Goal: Information Seeking & Learning: Learn about a topic

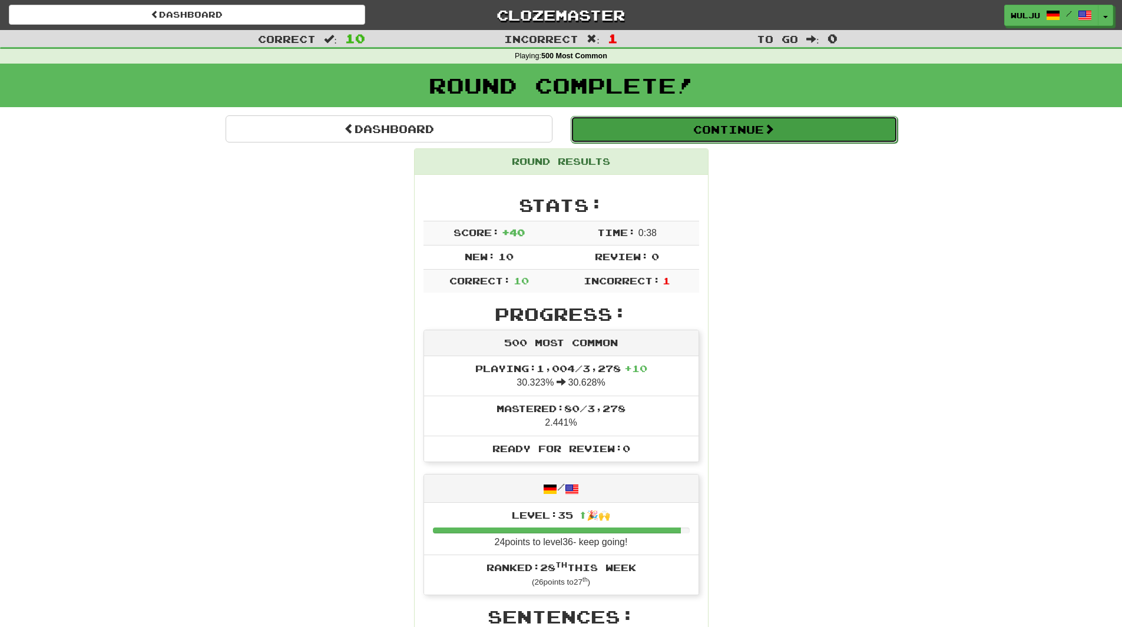
click at [599, 123] on button "Continue" at bounding box center [734, 129] width 327 height 27
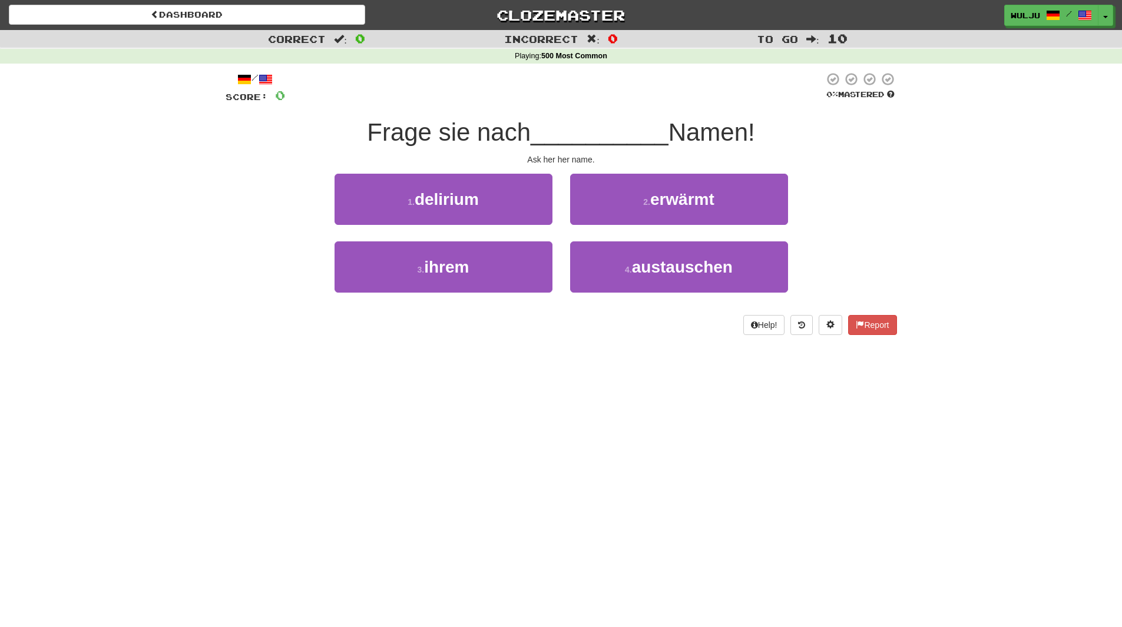
click at [345, 441] on div "Dashboard Clozemaster wulju / Toggle Dropdown Dashboard Leaderboard Activity Fe…" at bounding box center [561, 313] width 1122 height 627
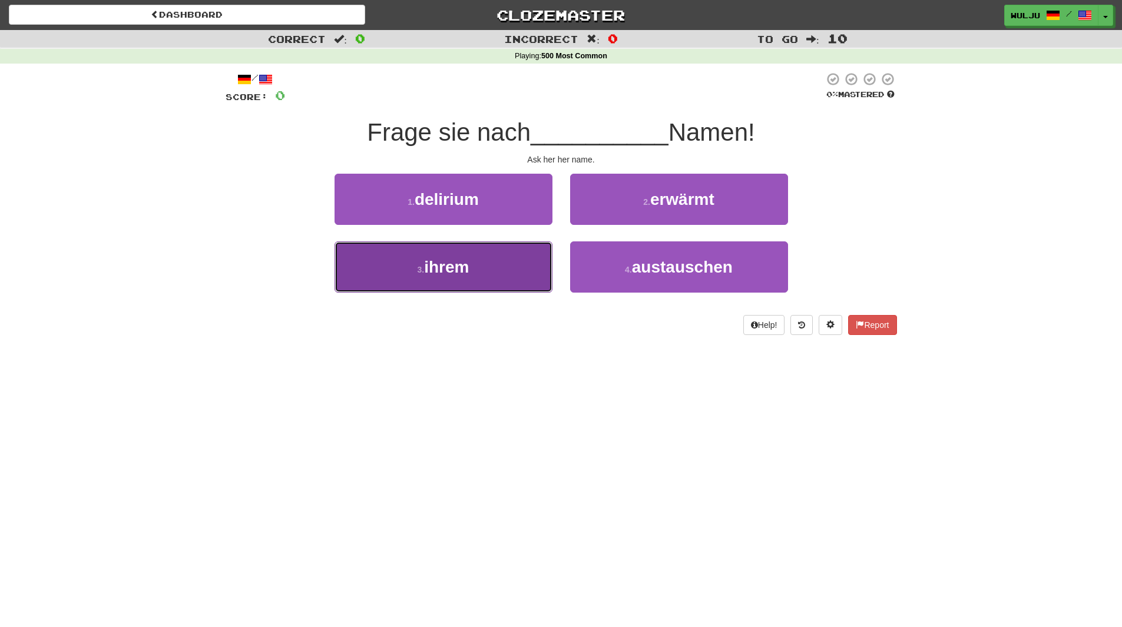
click at [372, 266] on button "3 . ihrem" at bounding box center [444, 267] width 218 height 51
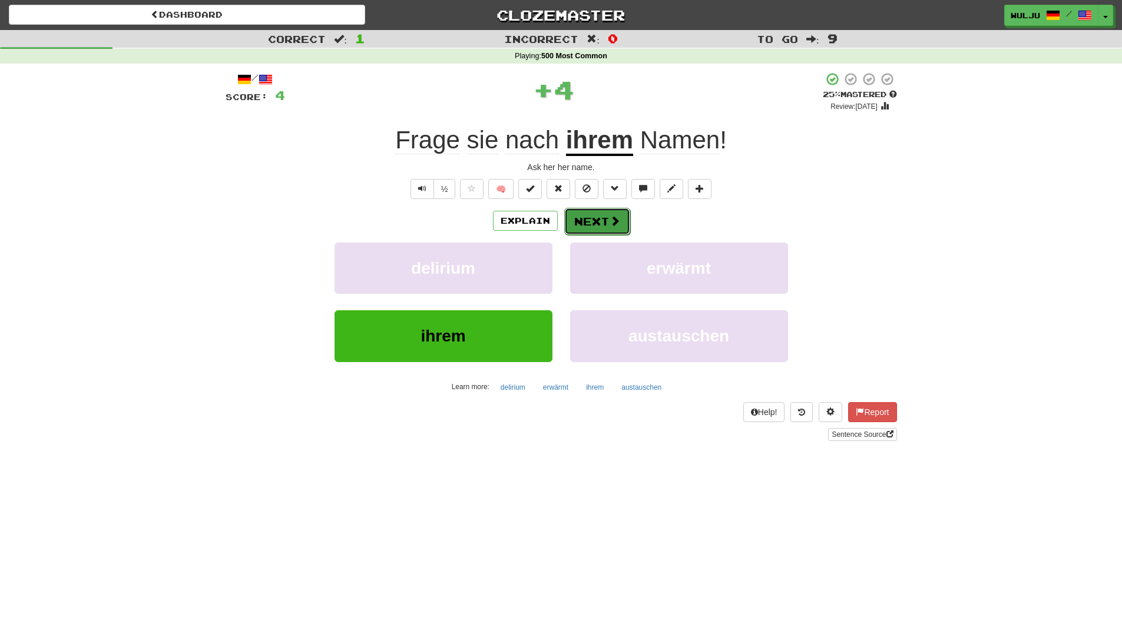
click at [613, 222] on span at bounding box center [615, 221] width 11 height 11
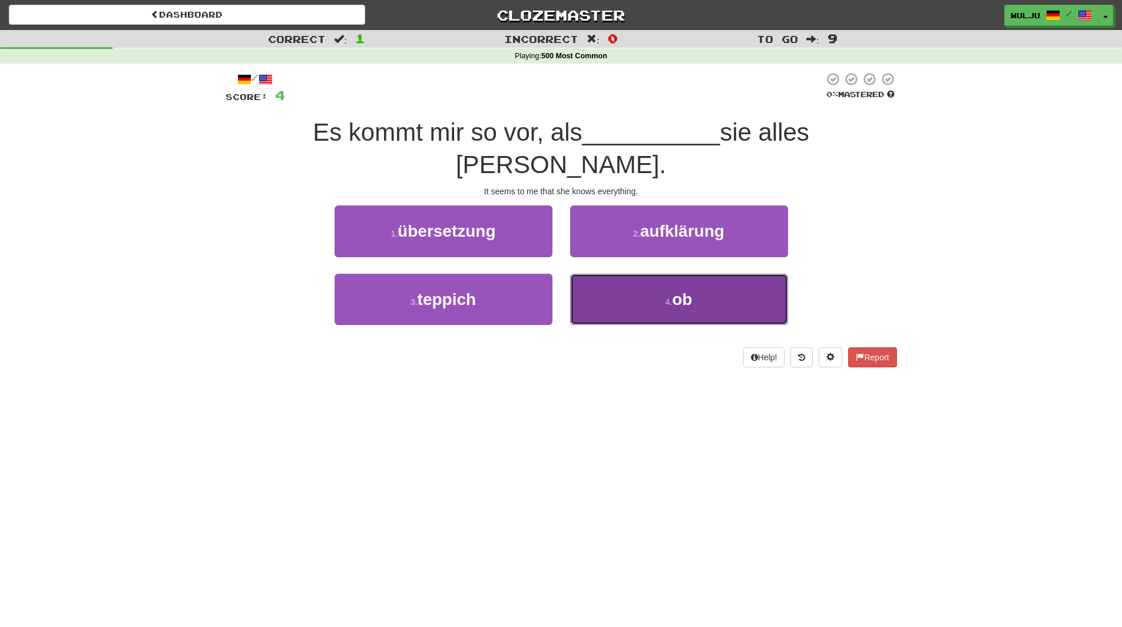
click at [602, 276] on button "4 . ob" at bounding box center [679, 299] width 218 height 51
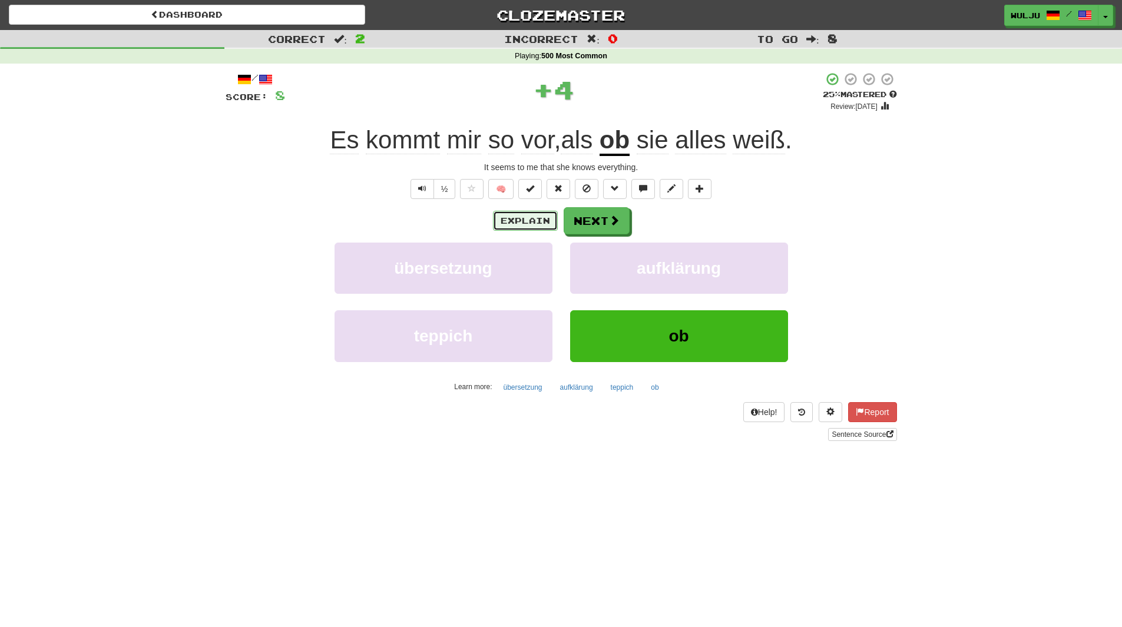
click at [515, 217] on button "Explain" at bounding box center [525, 221] width 65 height 20
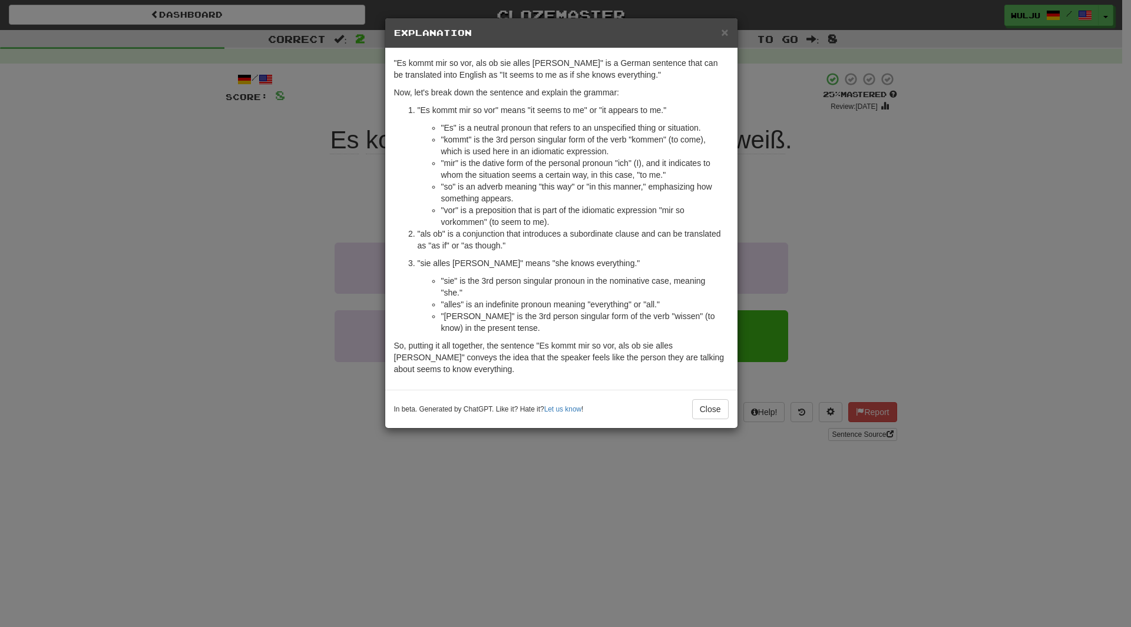
click at [863, 275] on div "× Explanation "Es kommt mir so vor, als ob sie alles weiß" is a German sentence…" at bounding box center [565, 313] width 1131 height 627
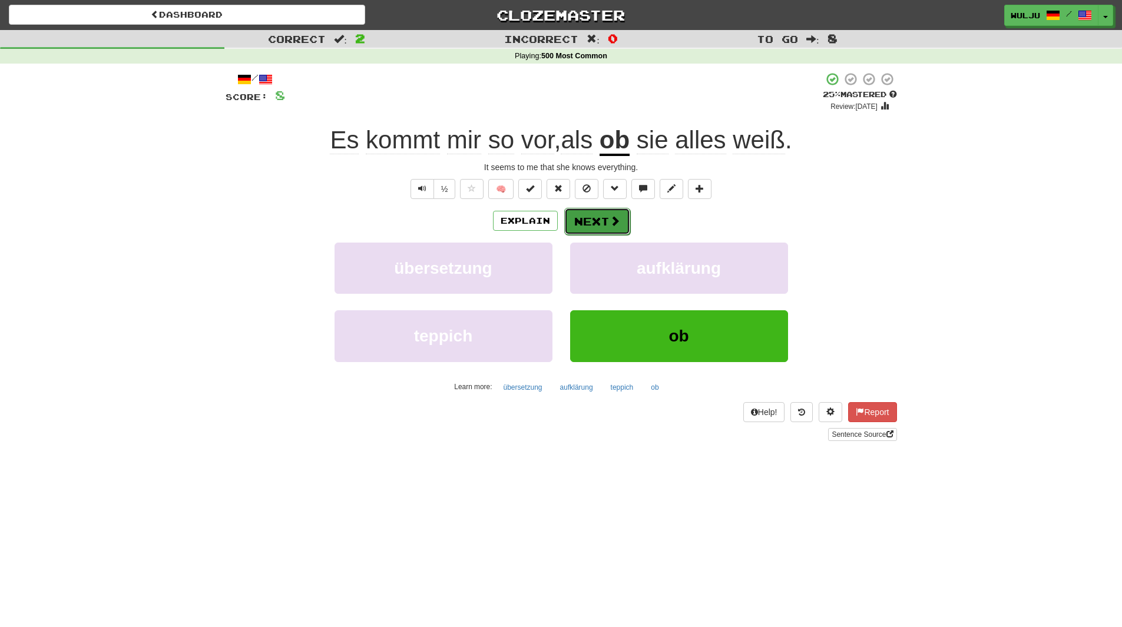
click at [620, 224] on button "Next" at bounding box center [597, 221] width 66 height 27
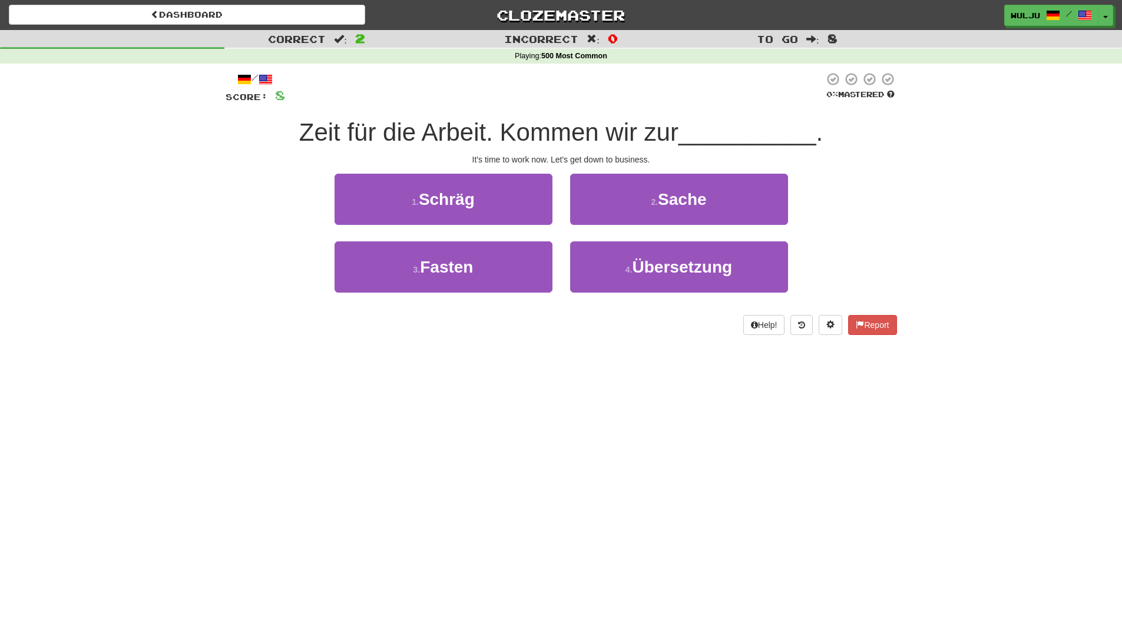
click at [484, 402] on div "Dashboard Clozemaster wulju / Toggle Dropdown Dashboard Leaderboard Activity Fe…" at bounding box center [561, 313] width 1122 height 627
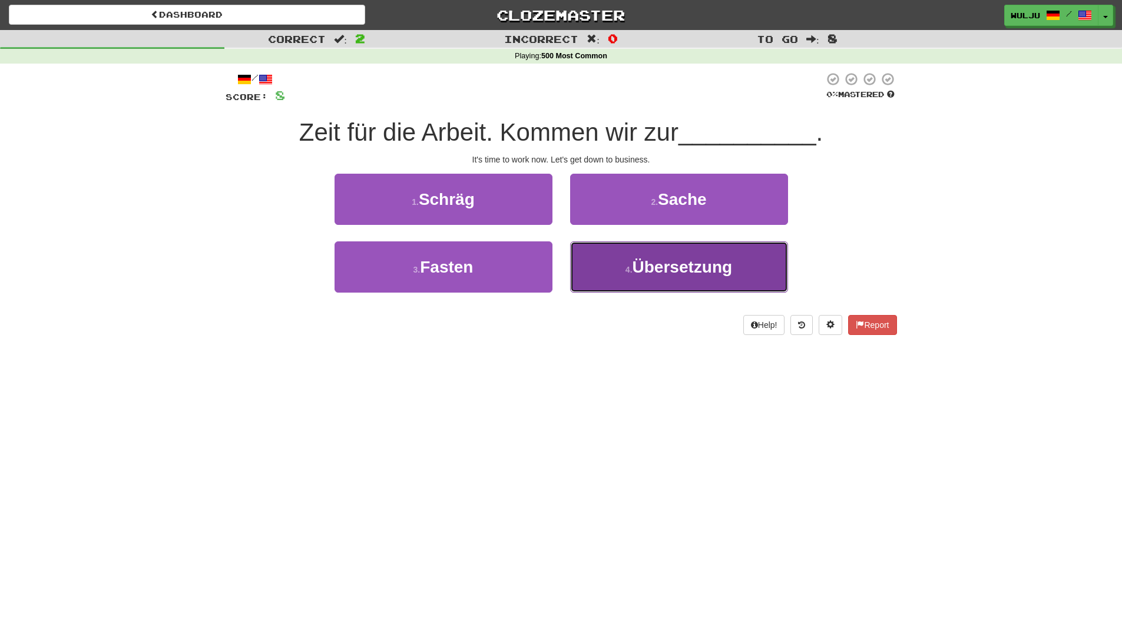
click at [593, 260] on button "4 . Übersetzung" at bounding box center [679, 267] width 218 height 51
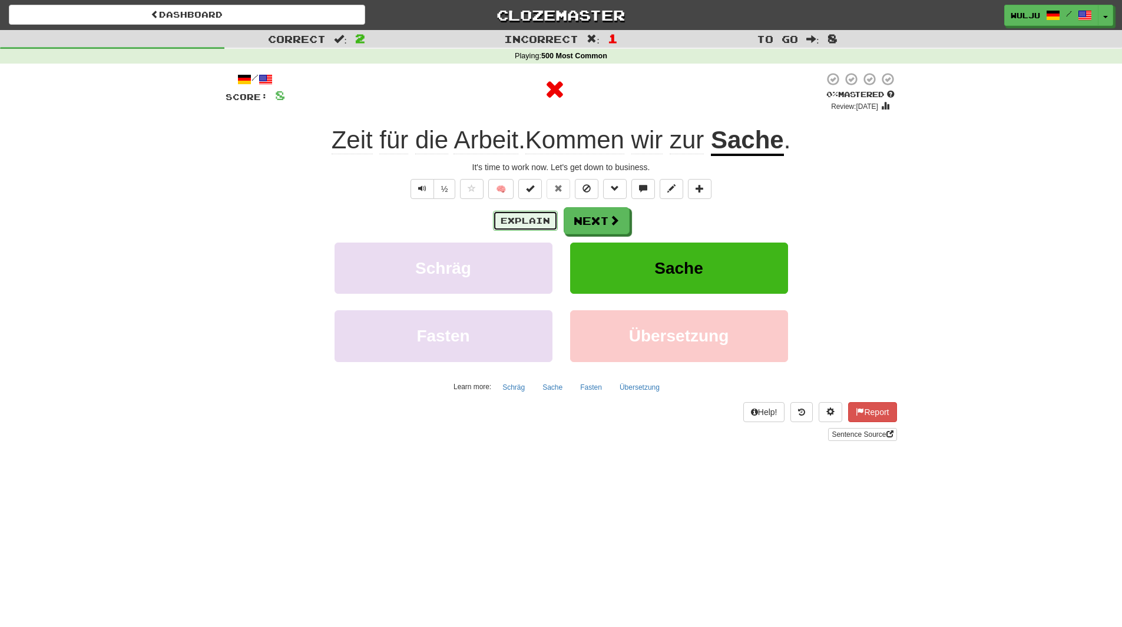
click at [529, 227] on button "Explain" at bounding box center [525, 221] width 65 height 20
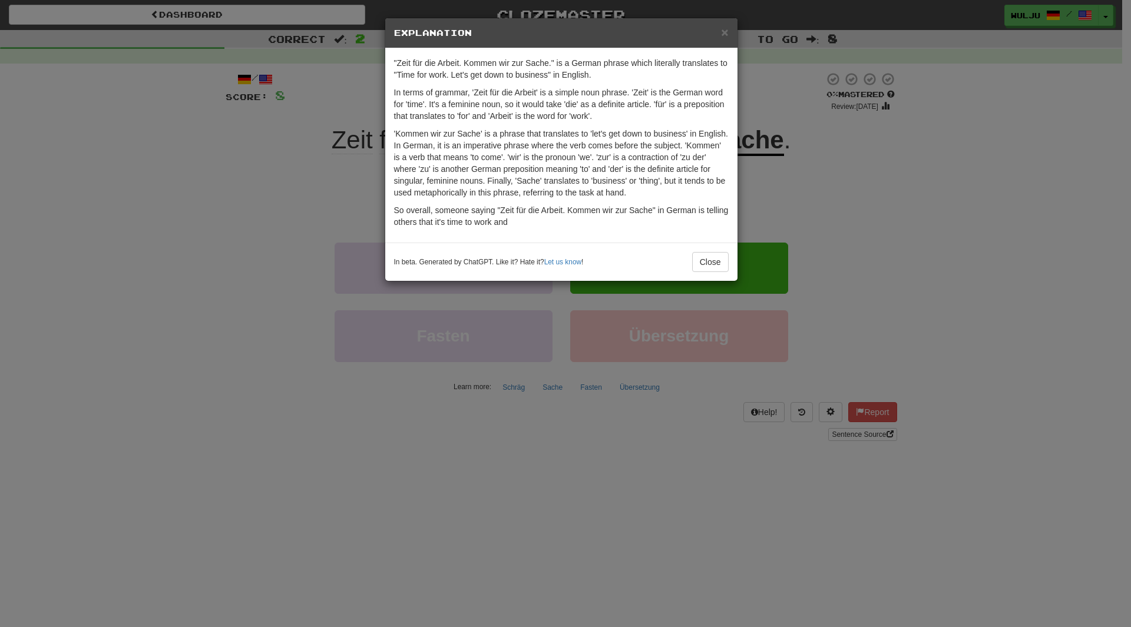
click at [795, 223] on div "× Explanation "Zeit für die Arbeit. Kommen wir zur Sache." is a German phrase w…" at bounding box center [565, 313] width 1131 height 627
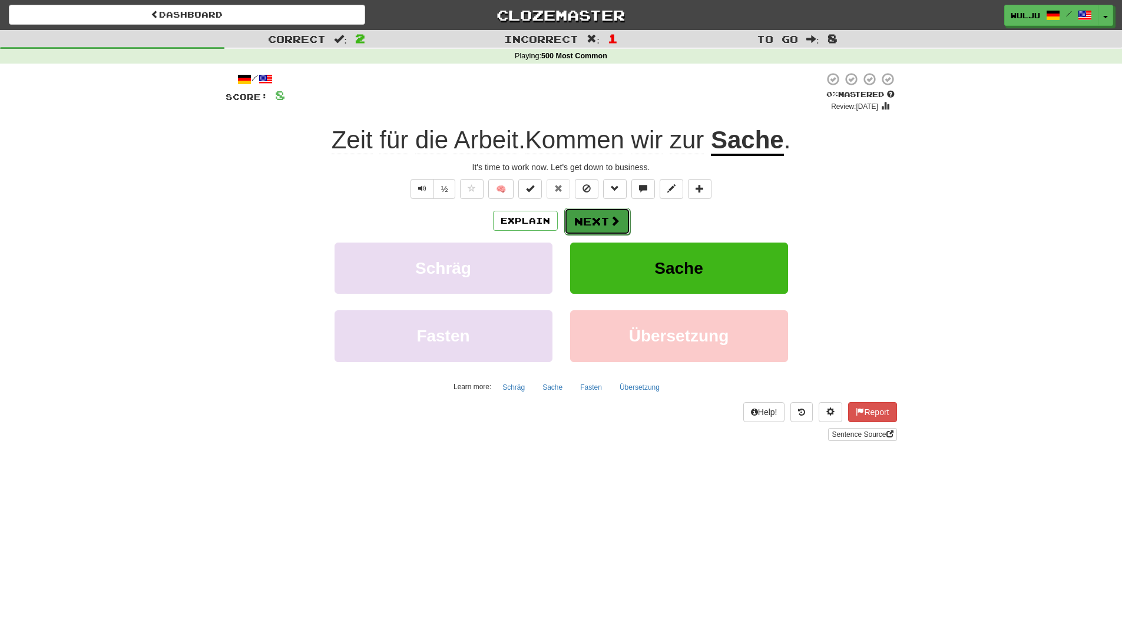
click at [597, 224] on button "Next" at bounding box center [597, 221] width 66 height 27
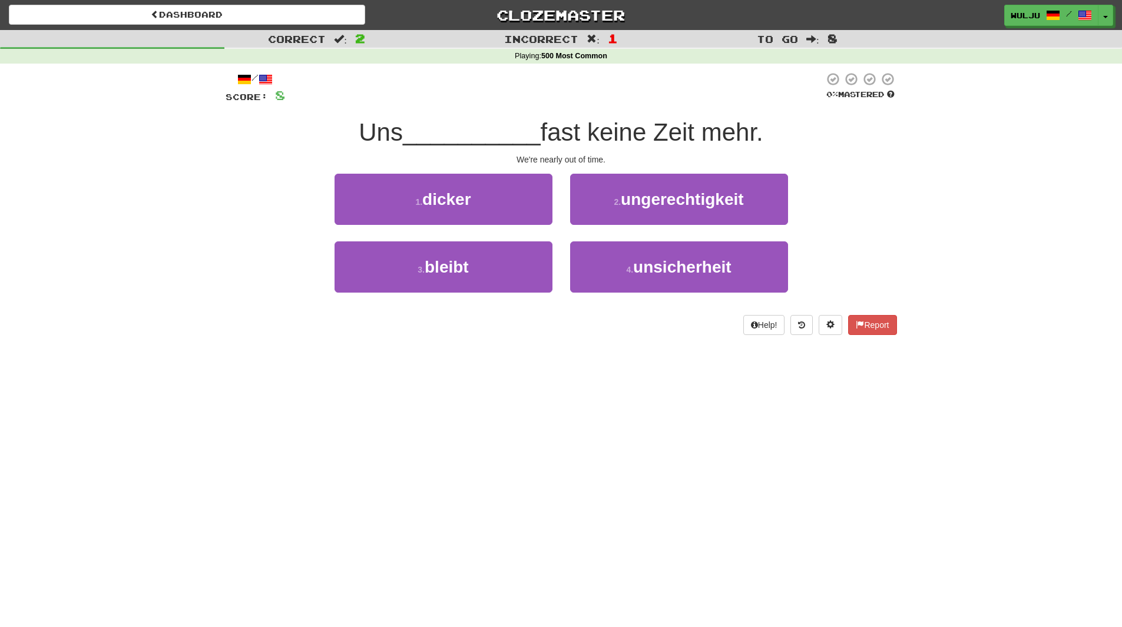
click at [562, 233] on div "2 . ungerechtigkeit" at bounding box center [679, 208] width 236 height 68
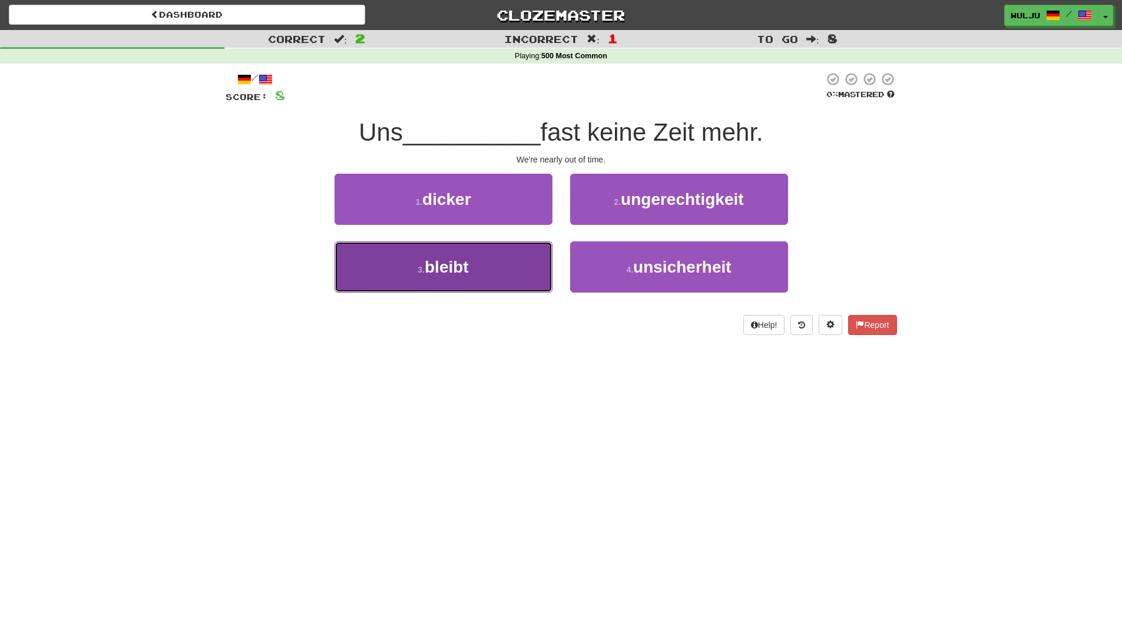
click at [527, 277] on button "3 . bleibt" at bounding box center [444, 267] width 218 height 51
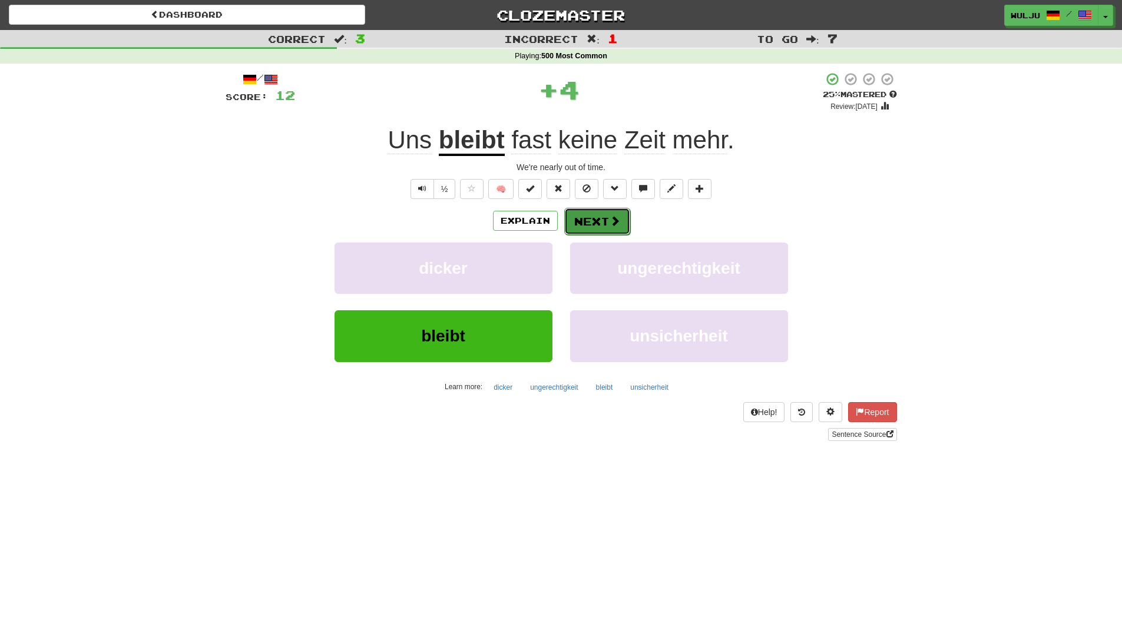
click at [589, 232] on button "Next" at bounding box center [597, 221] width 66 height 27
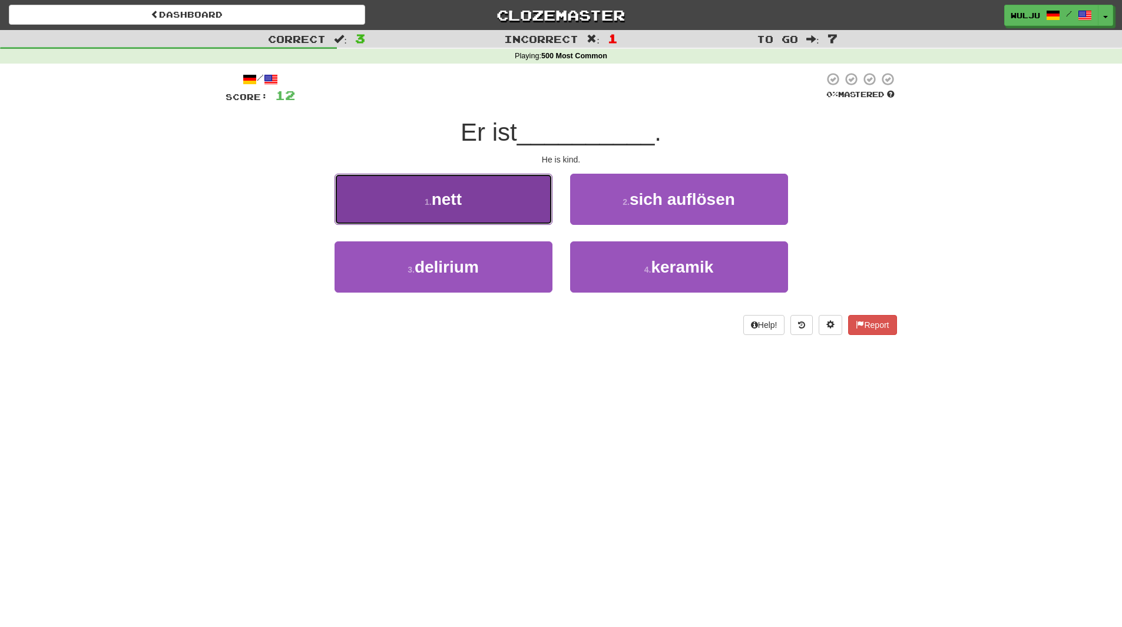
click at [543, 196] on button "1 . nett" at bounding box center [444, 199] width 218 height 51
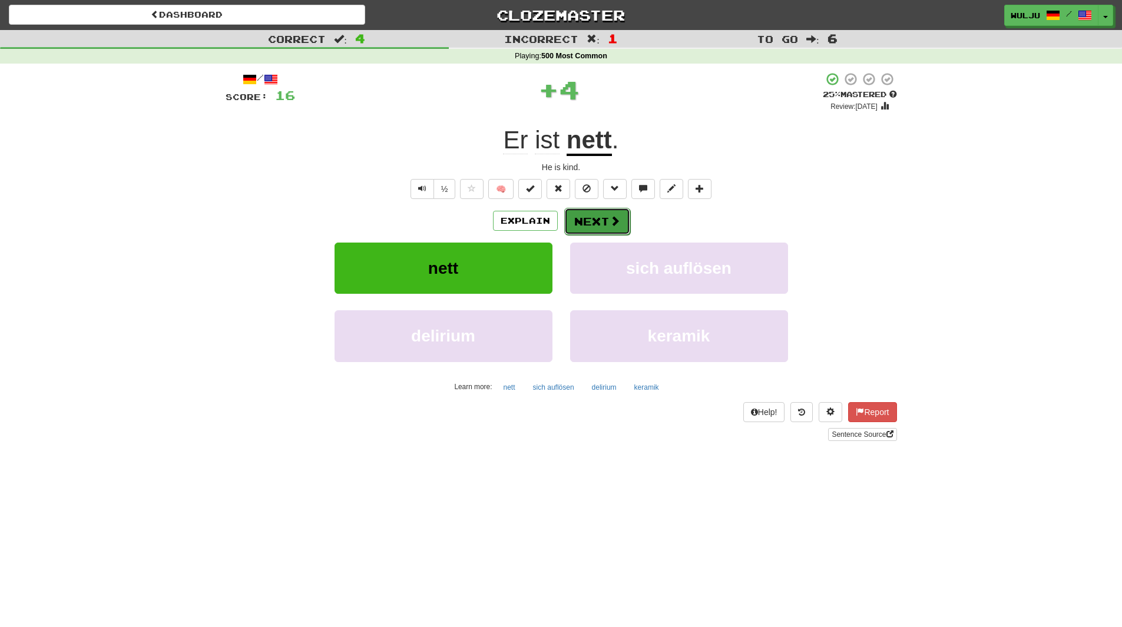
click at [583, 213] on button "Next" at bounding box center [597, 221] width 66 height 27
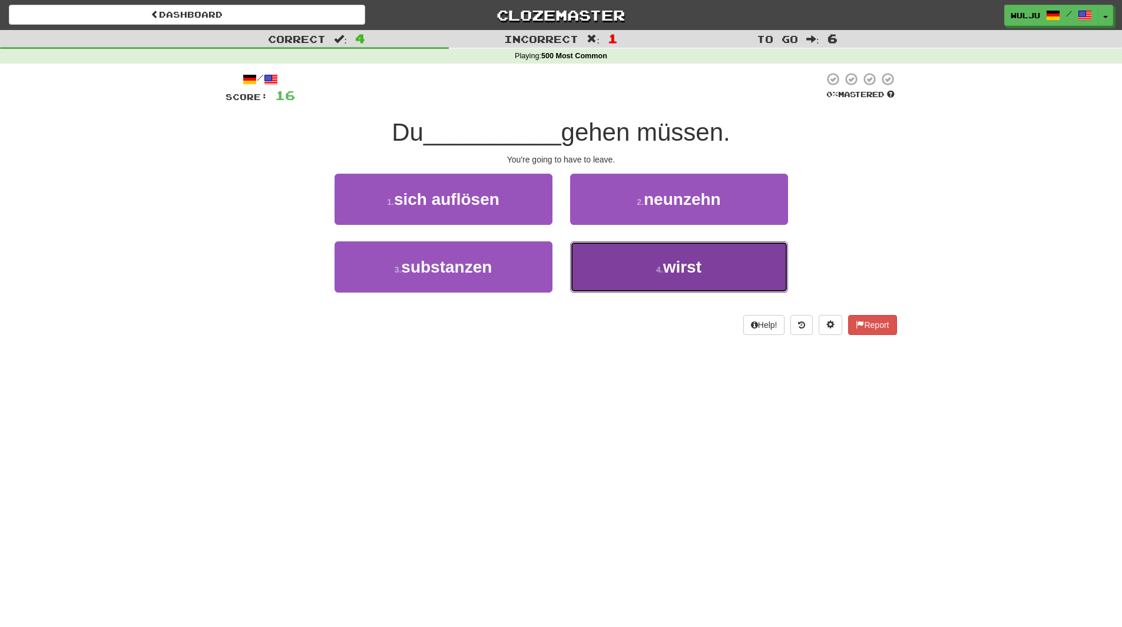
click at [595, 270] on button "4 . wirst" at bounding box center [679, 267] width 218 height 51
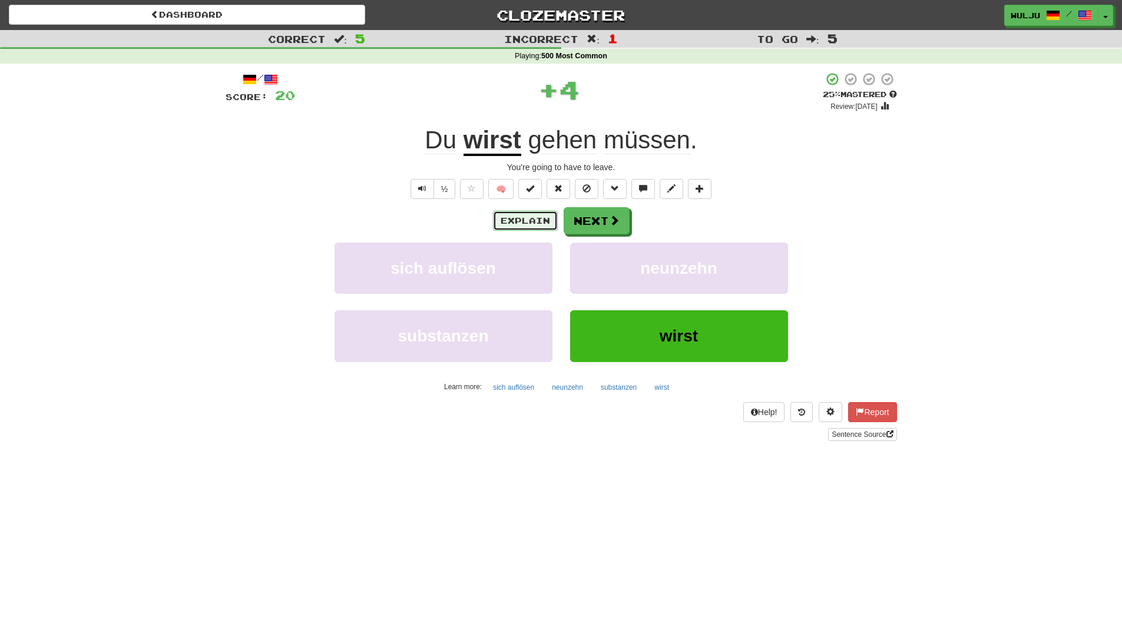
click at [533, 222] on button "Explain" at bounding box center [525, 221] width 65 height 20
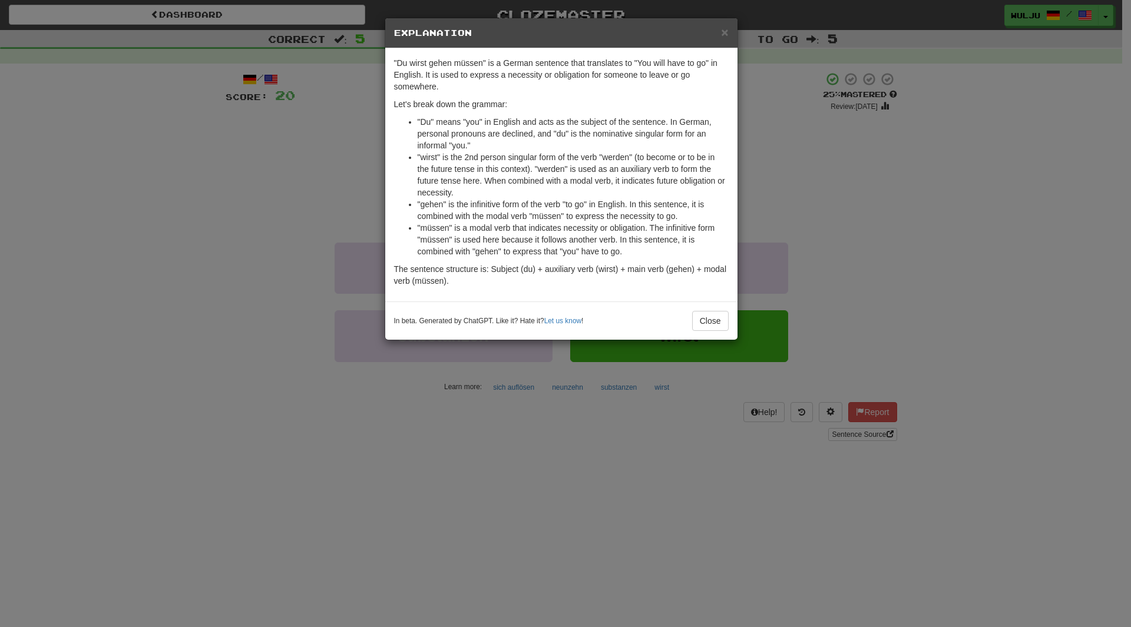
drag, startPoint x: 771, startPoint y: 253, endPoint x: 802, endPoint y: 170, distance: 88.5
click at [802, 170] on div "× Explanation "Du wirst gehen müssen" is a German sentence that translates to "…" at bounding box center [565, 313] width 1131 height 627
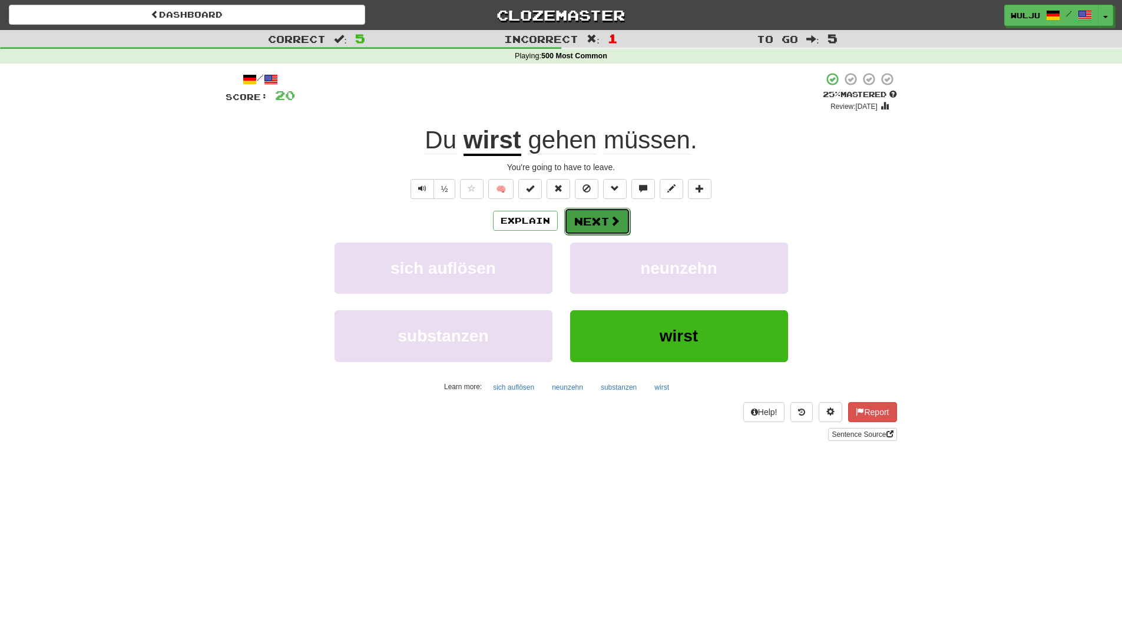
click at [600, 226] on button "Next" at bounding box center [597, 221] width 66 height 27
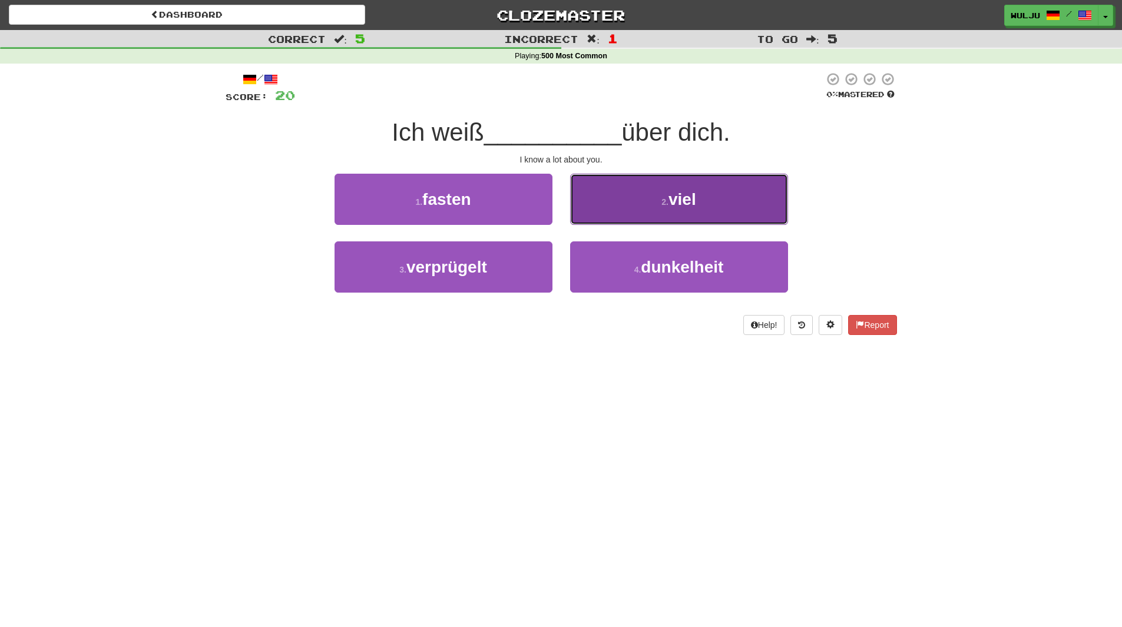
click at [614, 207] on button "2 . viel" at bounding box center [679, 199] width 218 height 51
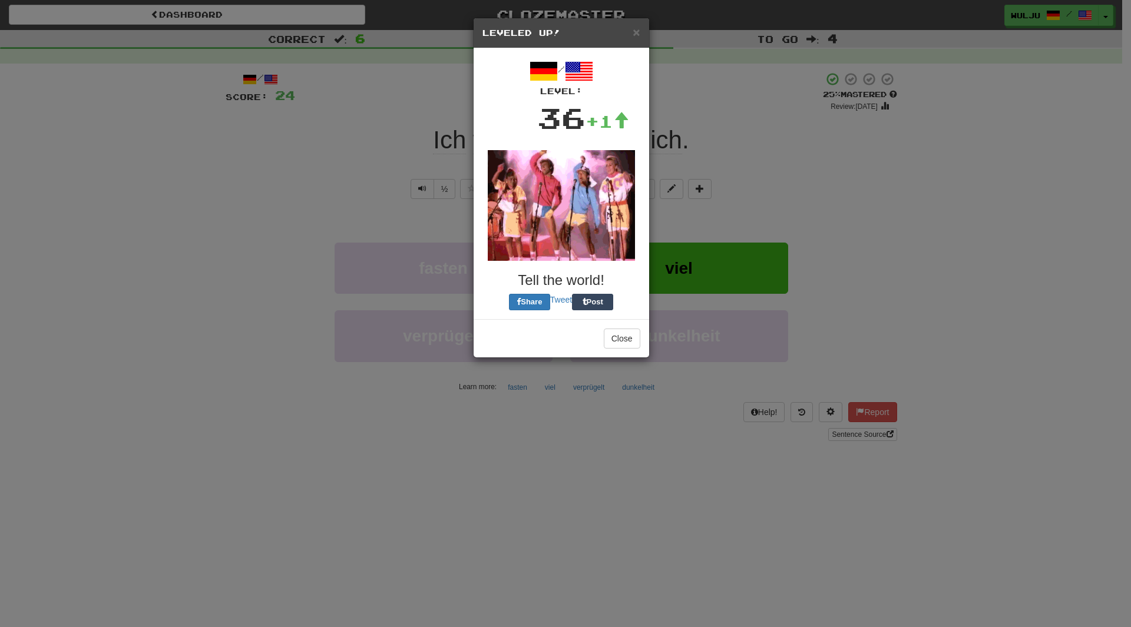
click at [591, 230] on body "Dashboard Clozemaster wulju / Toggle Dropdown Dashboard Leaderboard Activity Fe…" at bounding box center [565, 523] width 1131 height 1046
click at [705, 225] on div "× Leveled Up! / Level: 36 +1 Tell the world! Share Tweet Post Close" at bounding box center [565, 313] width 1131 height 627
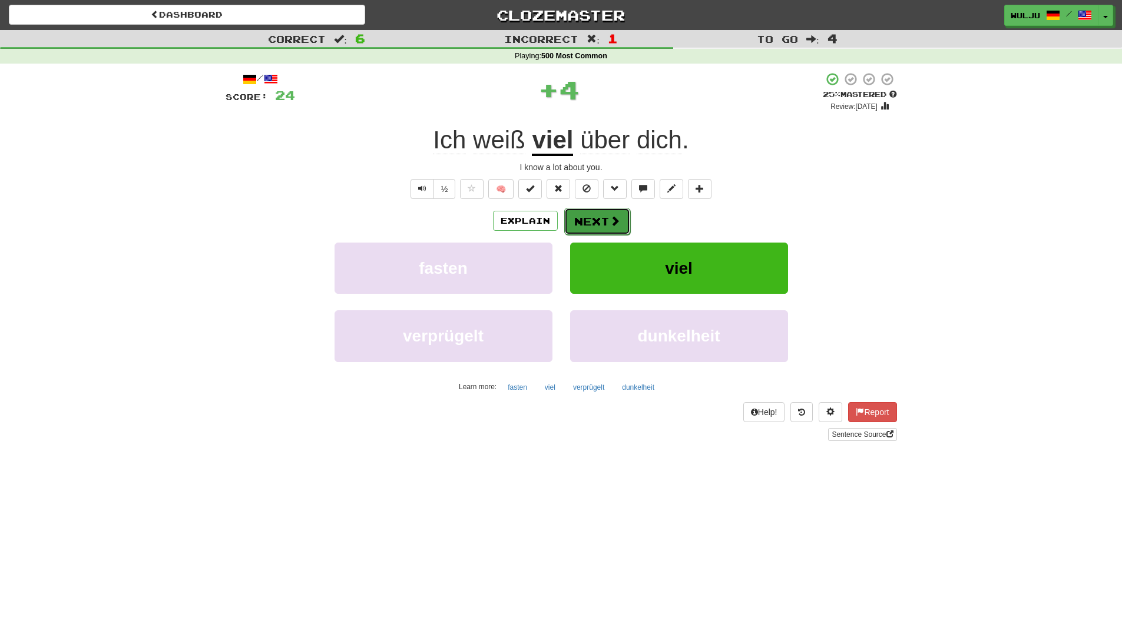
click at [607, 231] on button "Next" at bounding box center [597, 221] width 66 height 27
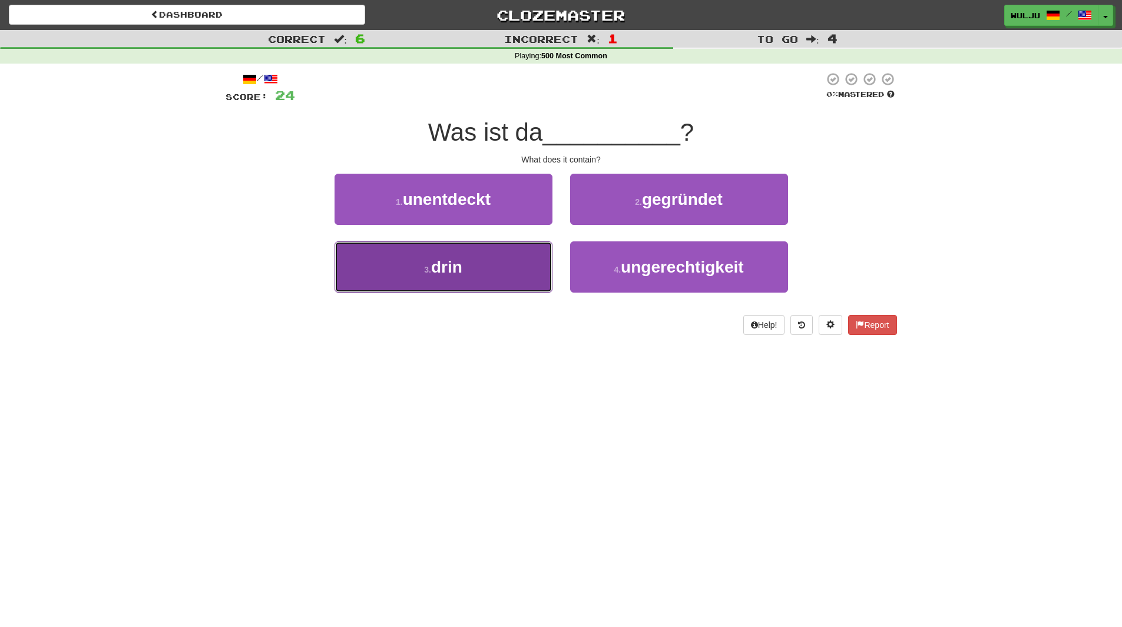
click at [452, 289] on button "3 . drin" at bounding box center [444, 267] width 218 height 51
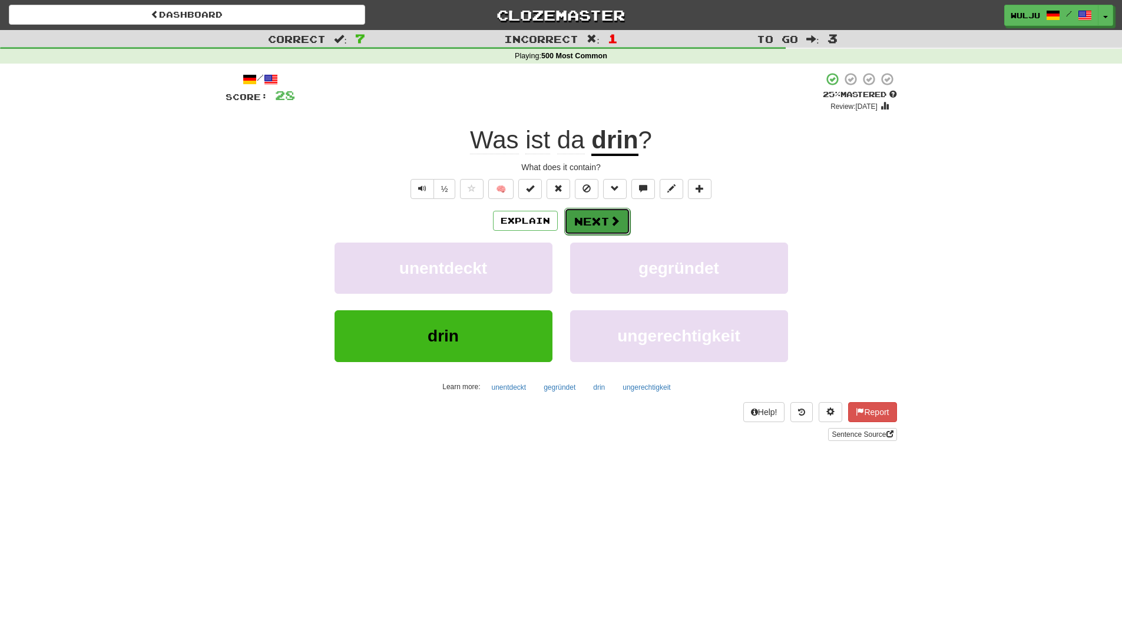
click at [620, 226] on button "Next" at bounding box center [597, 221] width 66 height 27
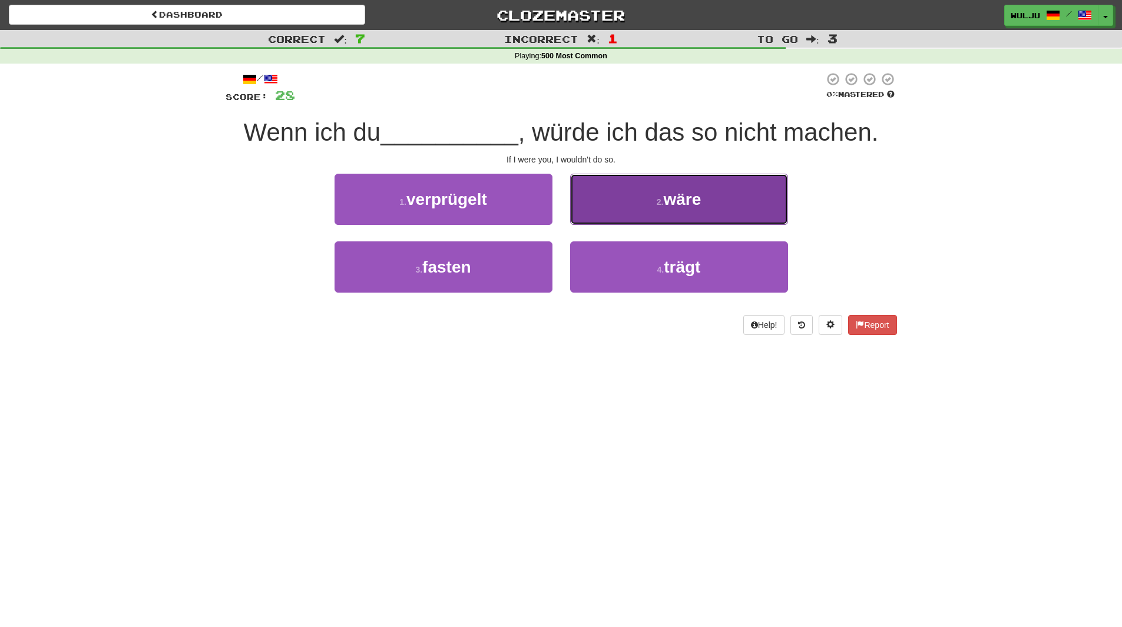
click at [596, 219] on button "2 . wäre" at bounding box center [679, 199] width 218 height 51
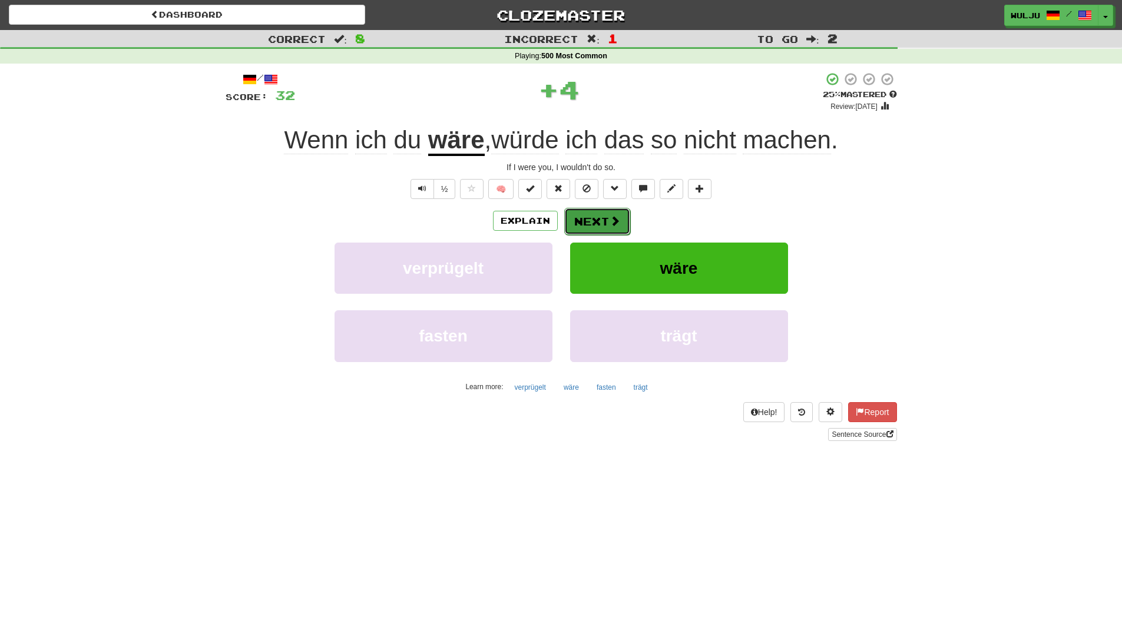
click at [594, 224] on button "Next" at bounding box center [597, 221] width 66 height 27
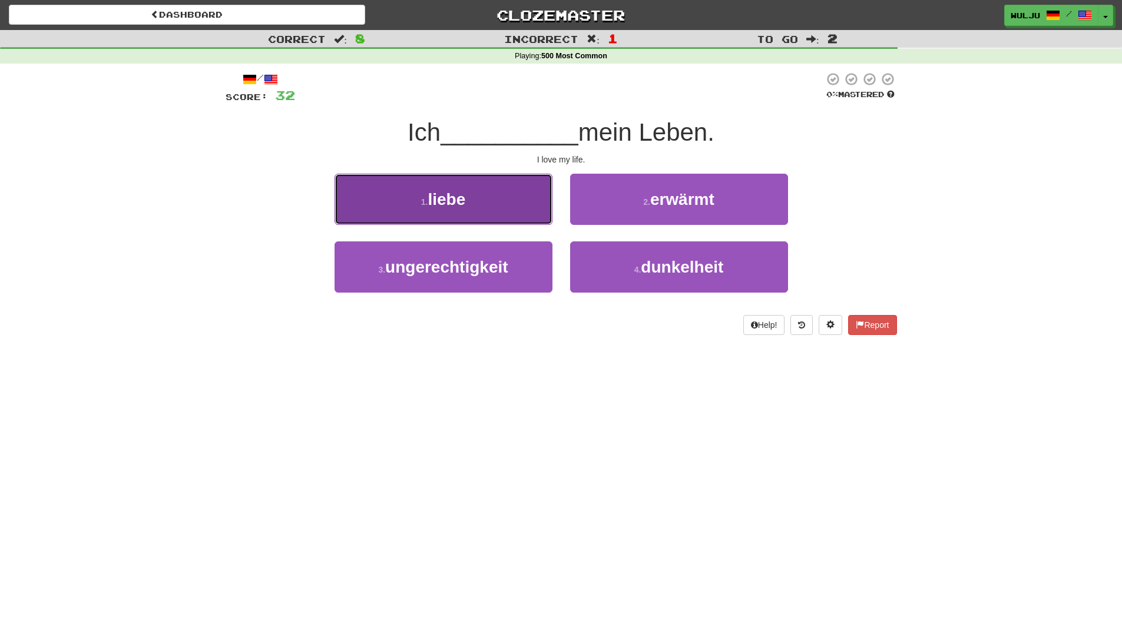
click at [537, 203] on button "1 . liebe" at bounding box center [444, 199] width 218 height 51
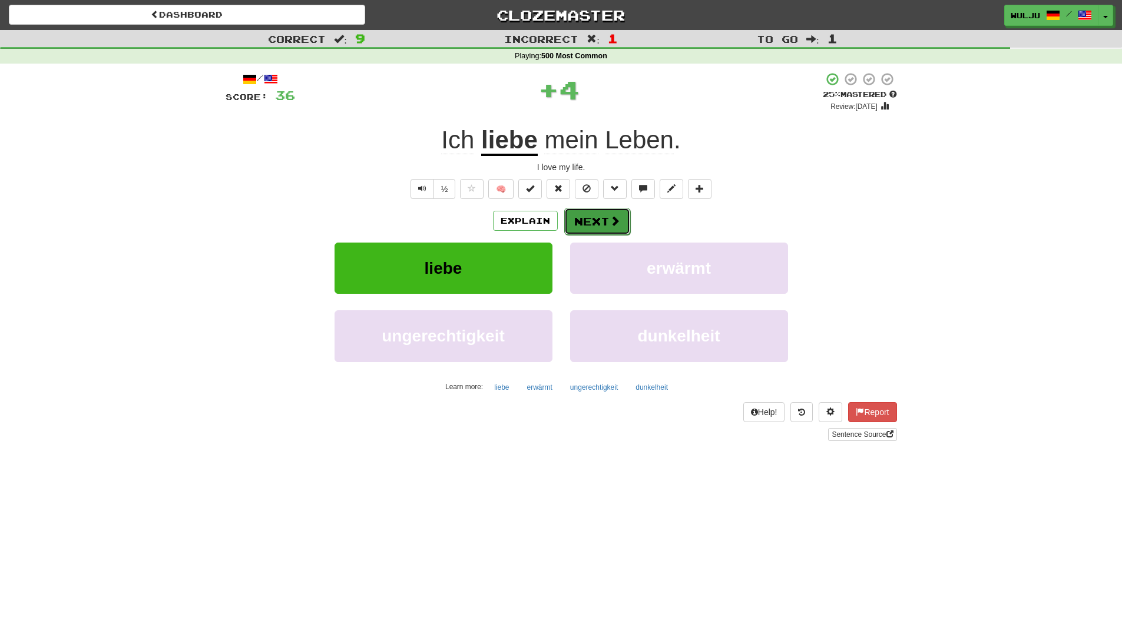
click at [604, 222] on button "Next" at bounding box center [597, 221] width 66 height 27
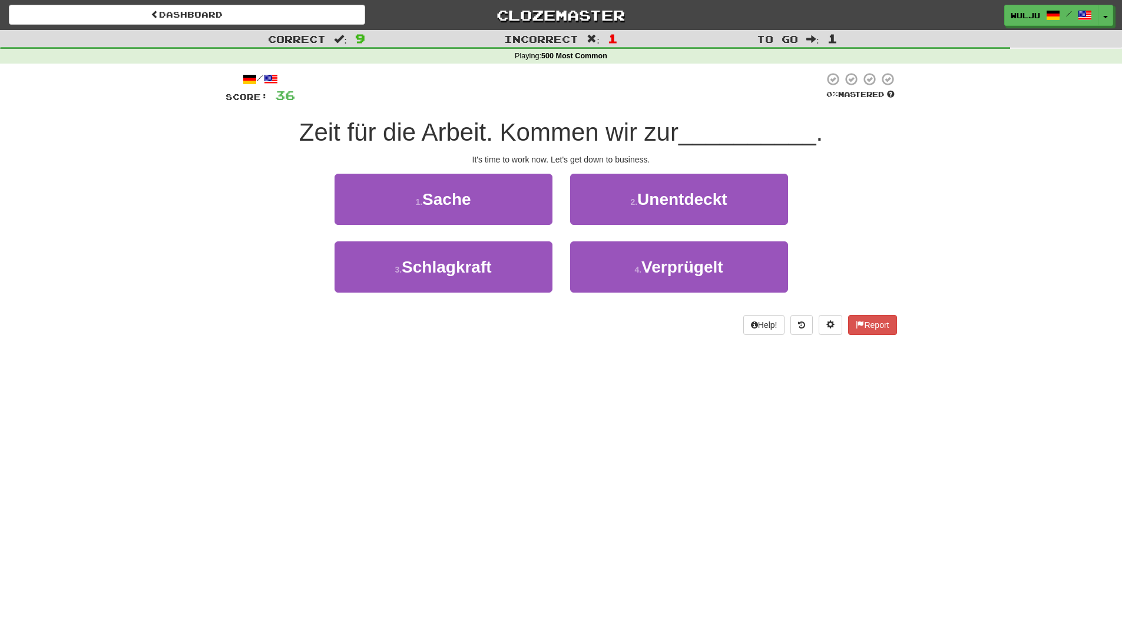
click at [573, 236] on div "2 . Unentdeckt" at bounding box center [679, 208] width 236 height 68
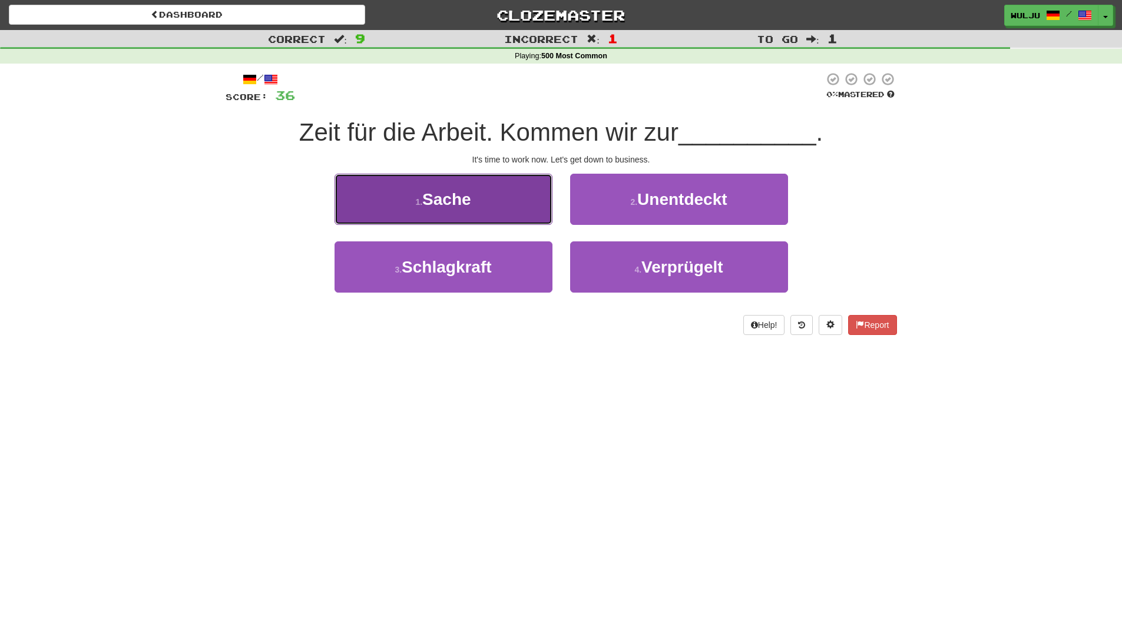
click at [548, 216] on button "1 . Sache" at bounding box center [444, 199] width 218 height 51
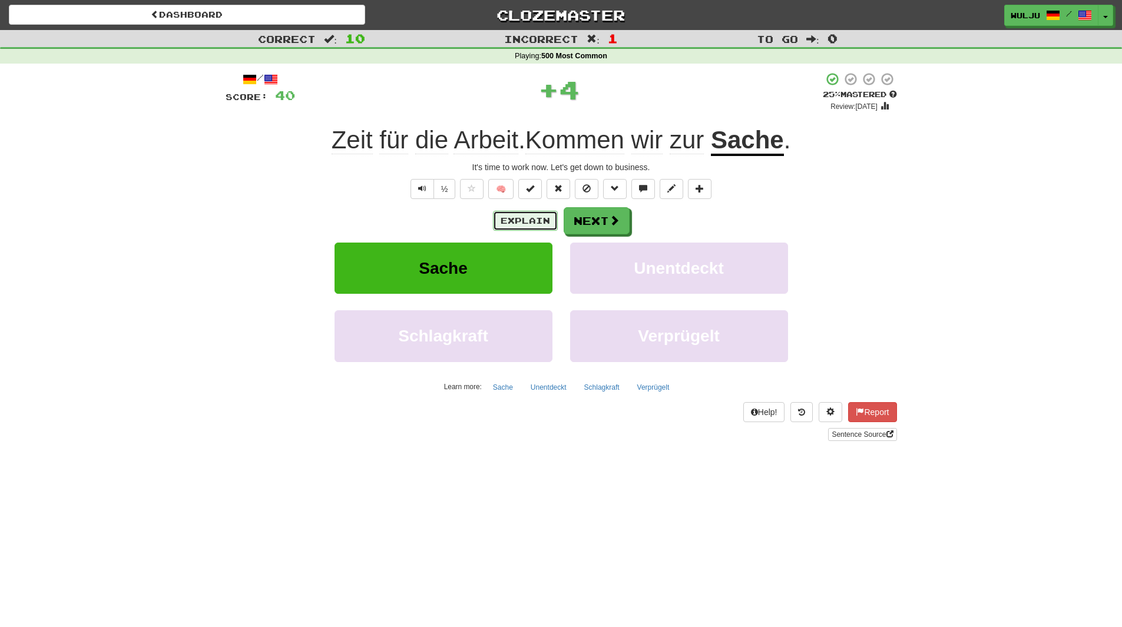
click at [530, 220] on button "Explain" at bounding box center [525, 221] width 65 height 20
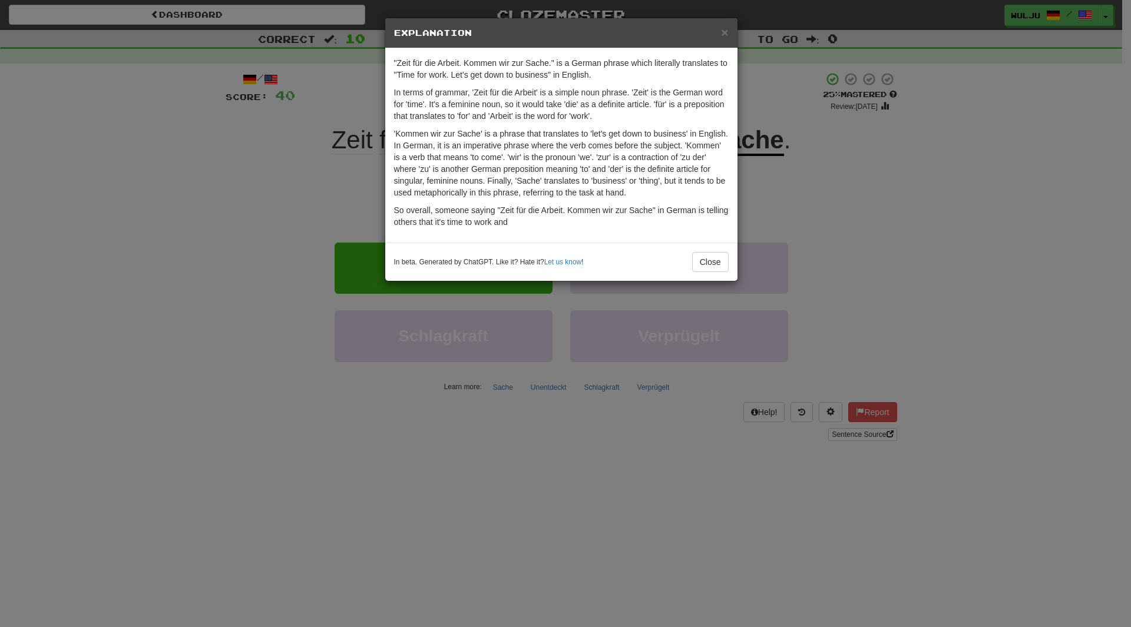
click at [804, 224] on div "× Explanation "Zeit für die Arbeit. Kommen wir zur Sache." is a German phrase w…" at bounding box center [565, 313] width 1131 height 627
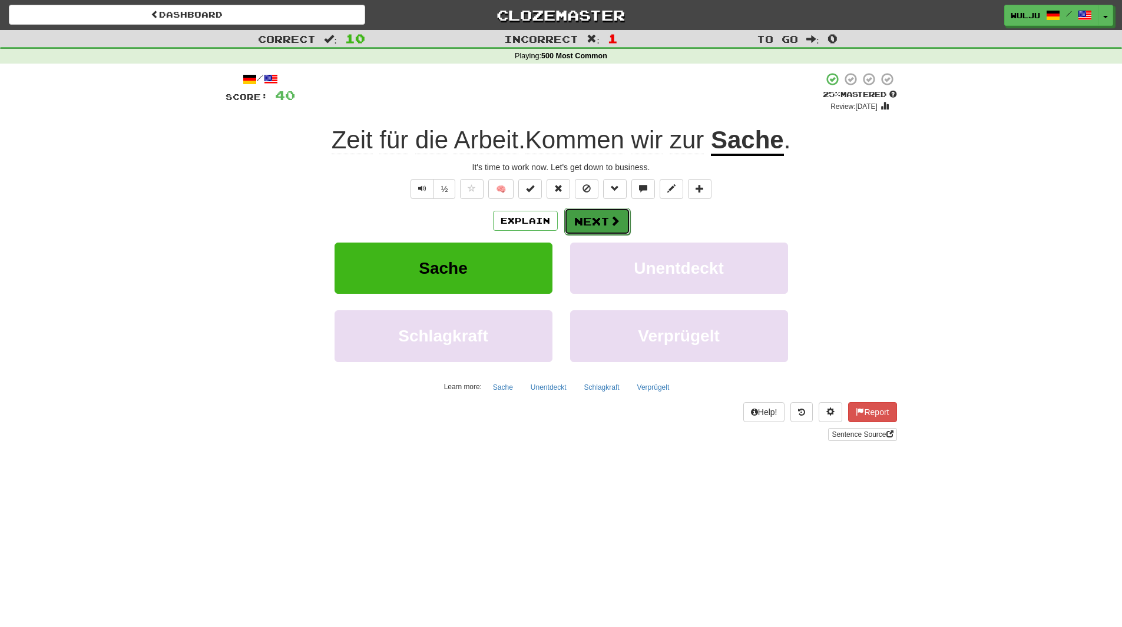
click at [611, 224] on span at bounding box center [615, 221] width 11 height 11
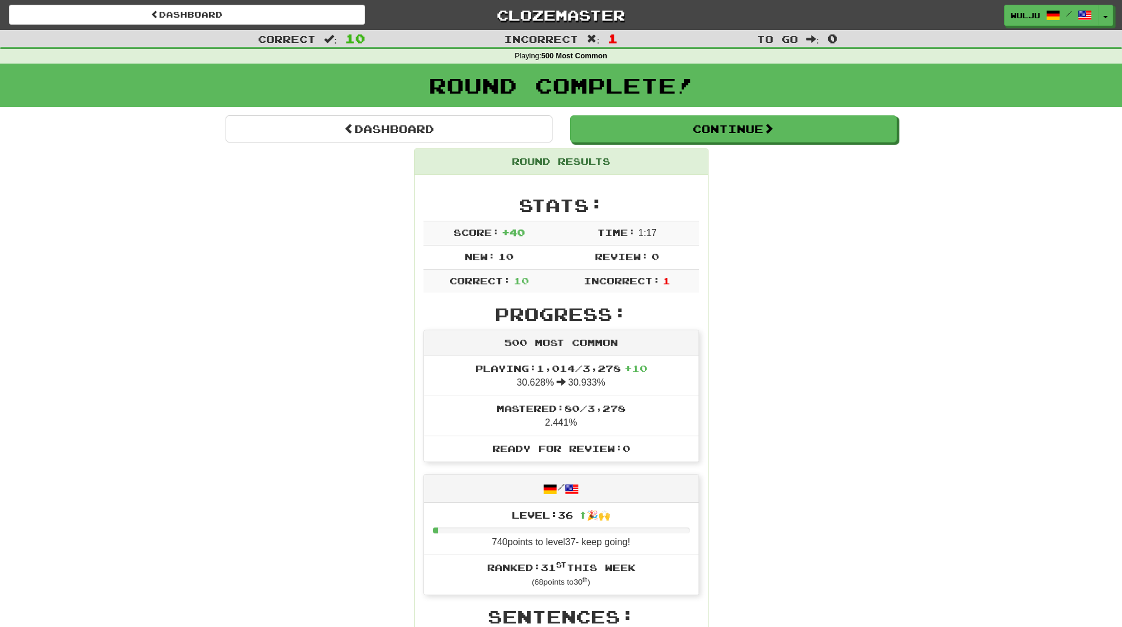
click at [497, 114] on div "Round Complete!" at bounding box center [561, 90] width 1122 height 52
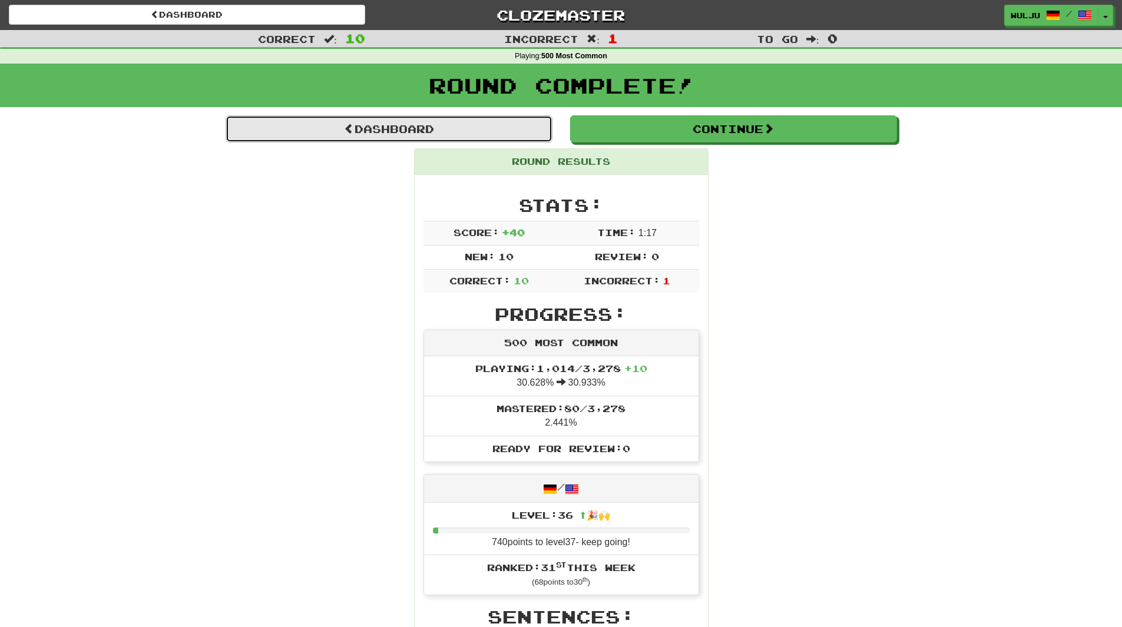
click at [501, 123] on link "Dashboard" at bounding box center [389, 128] width 327 height 27
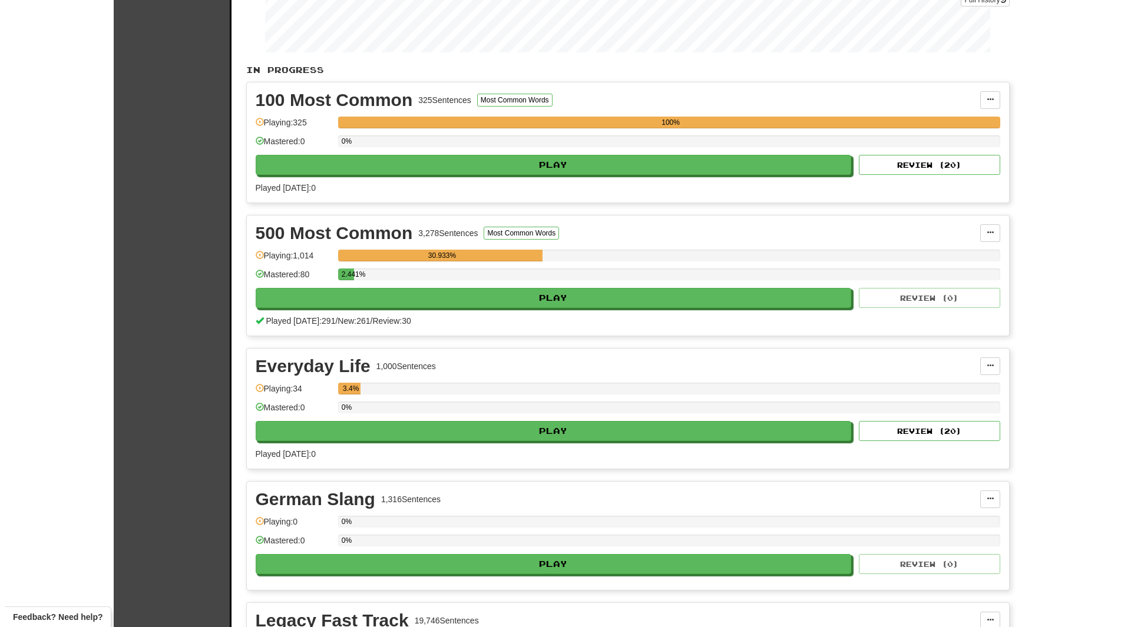
scroll to position [190, 0]
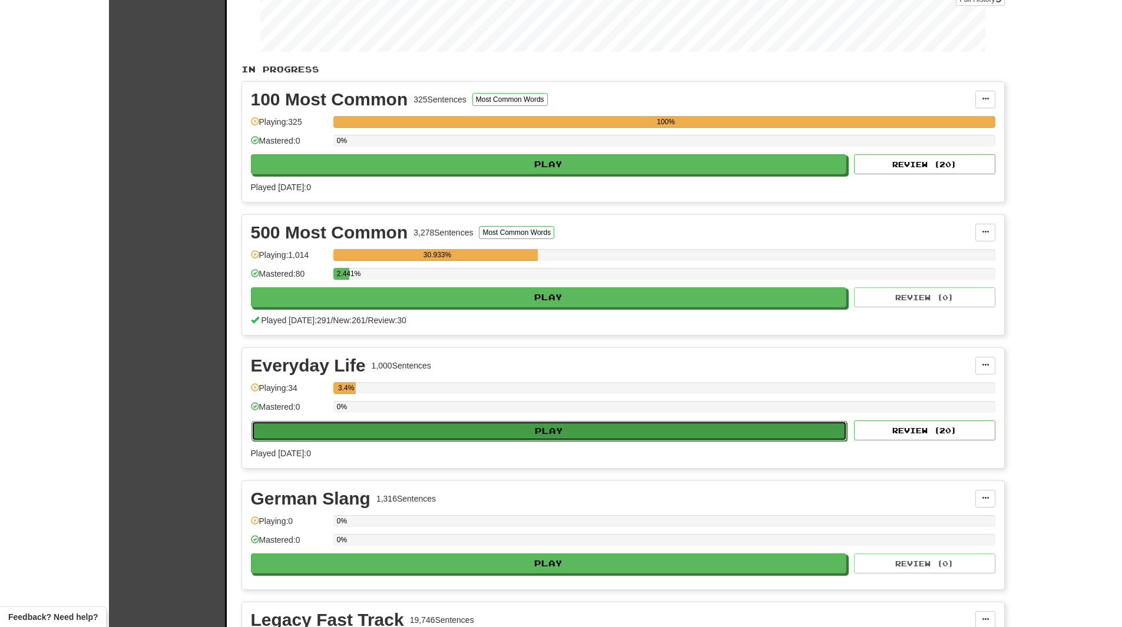
click at [586, 429] on button "Play" at bounding box center [550, 431] width 596 height 20
select select "**"
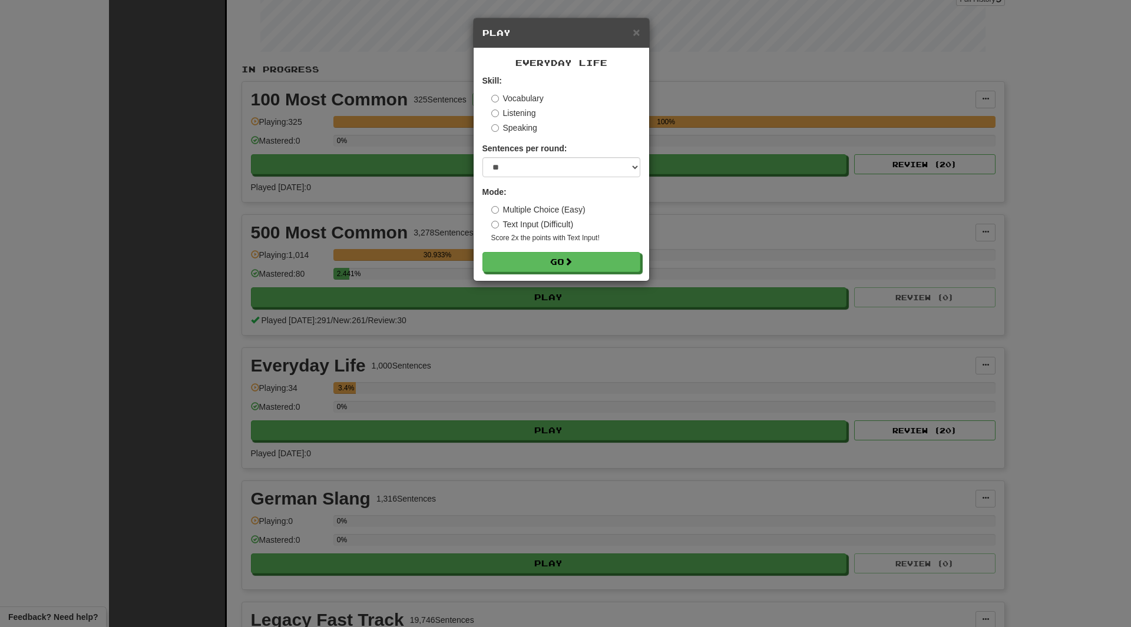
click at [573, 275] on div "Everyday Life Skill: Vocabulary Listening Speaking Sentences per round: * ** **…" at bounding box center [562, 164] width 176 height 233
click at [573, 272] on button "Go" at bounding box center [562, 263] width 158 height 20
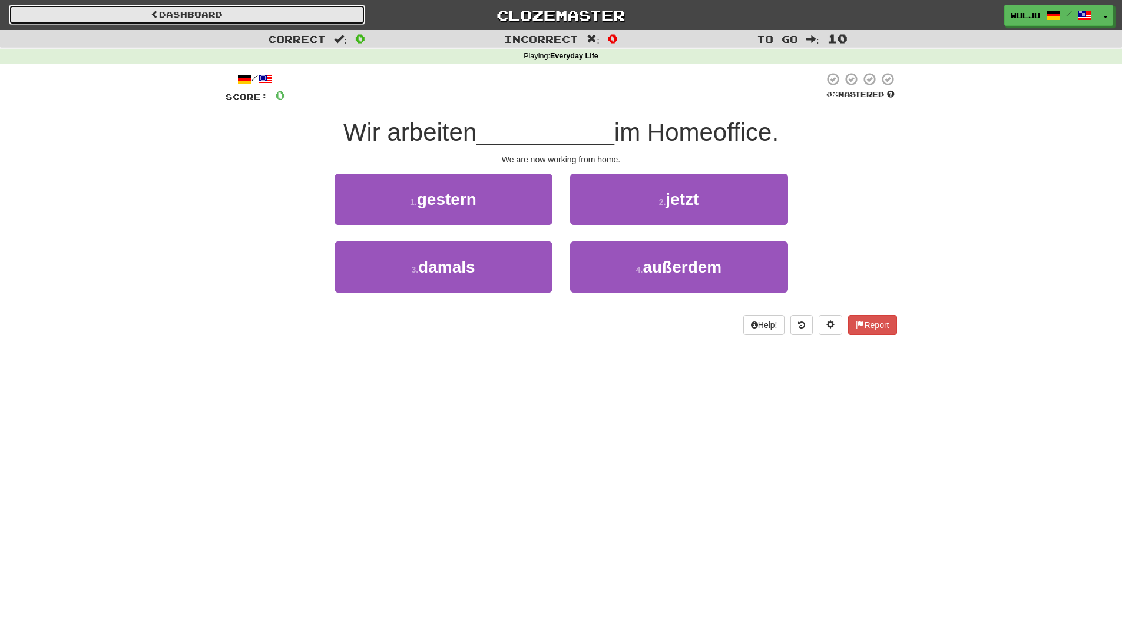
click at [269, 11] on link "Dashboard" at bounding box center [187, 15] width 356 height 20
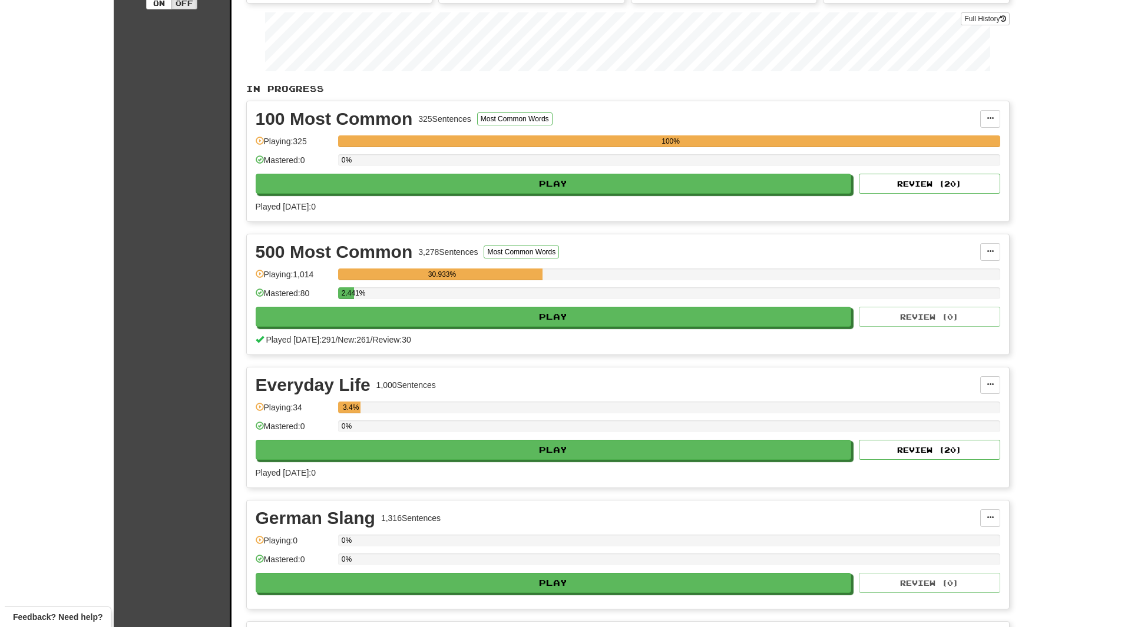
scroll to position [171, 0]
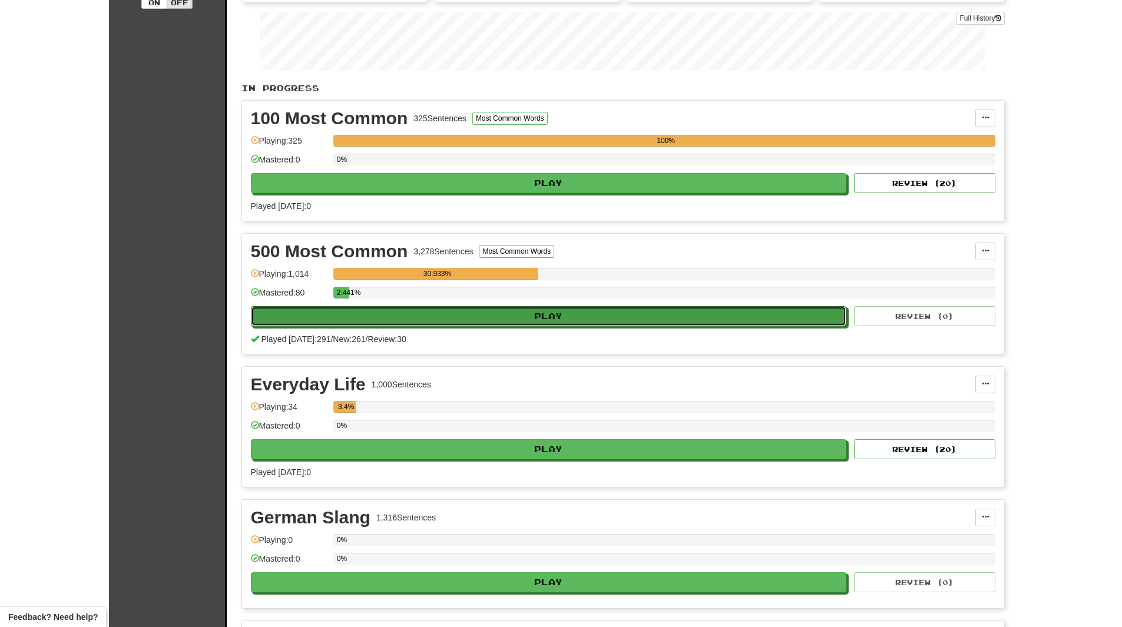
click at [465, 325] on button "Play" at bounding box center [549, 316] width 596 height 20
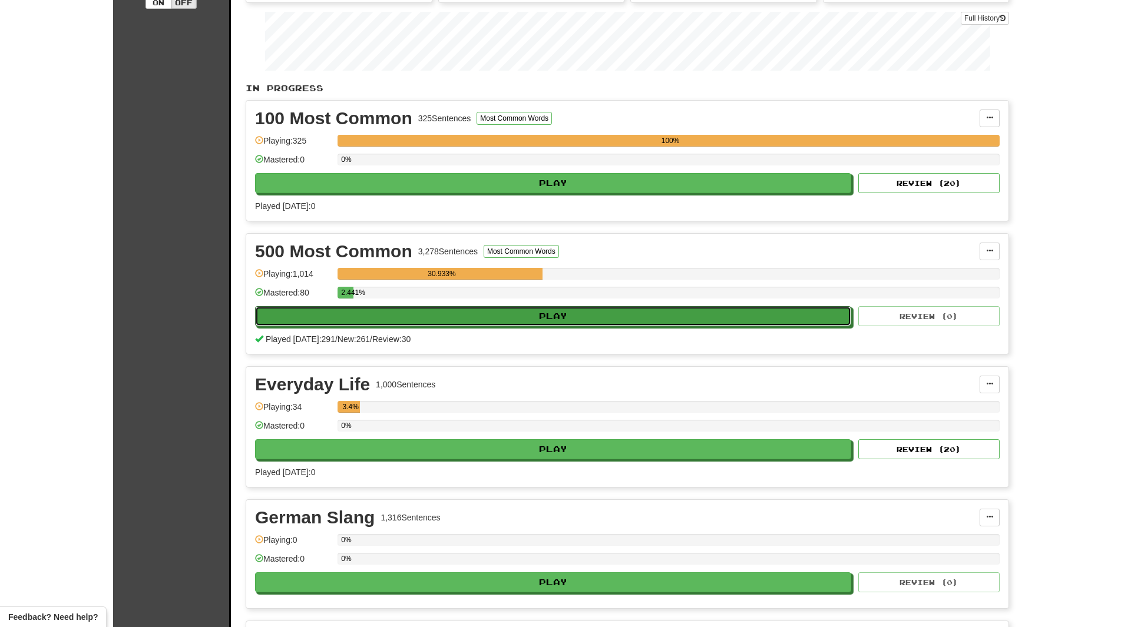
select select "**"
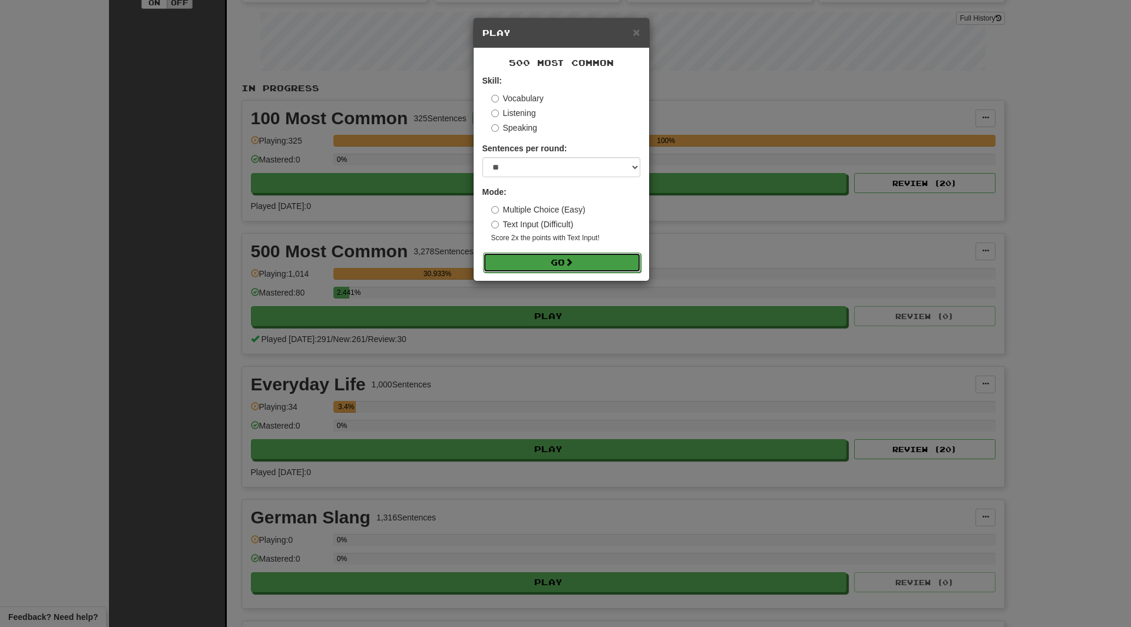
click at [524, 269] on button "Go" at bounding box center [562, 263] width 158 height 20
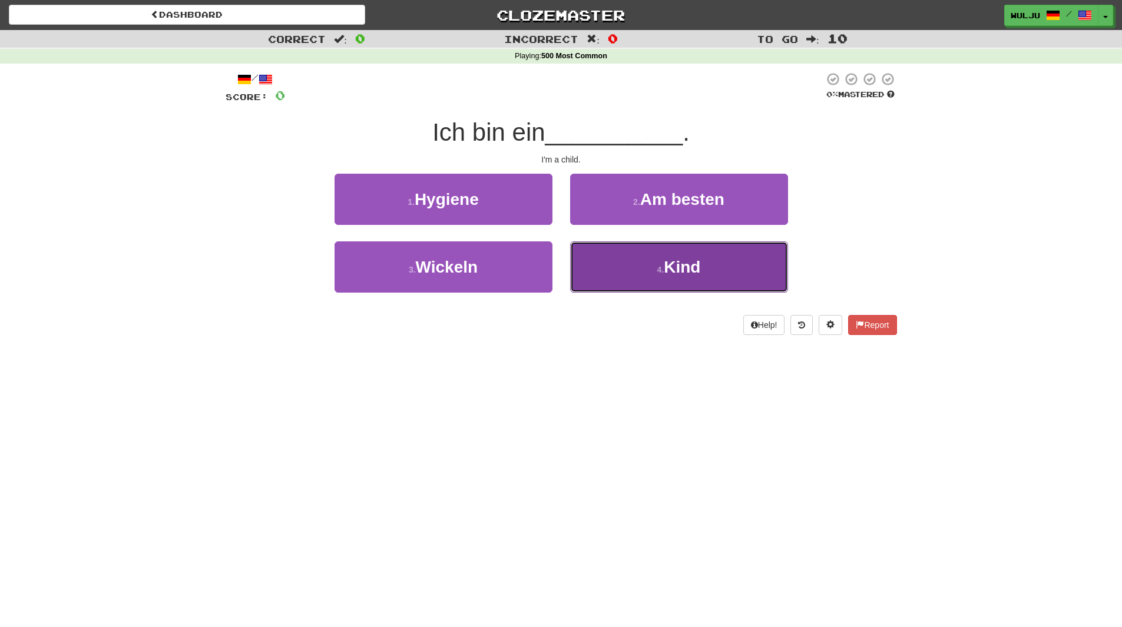
click at [619, 266] on button "4 . Kind" at bounding box center [679, 267] width 218 height 51
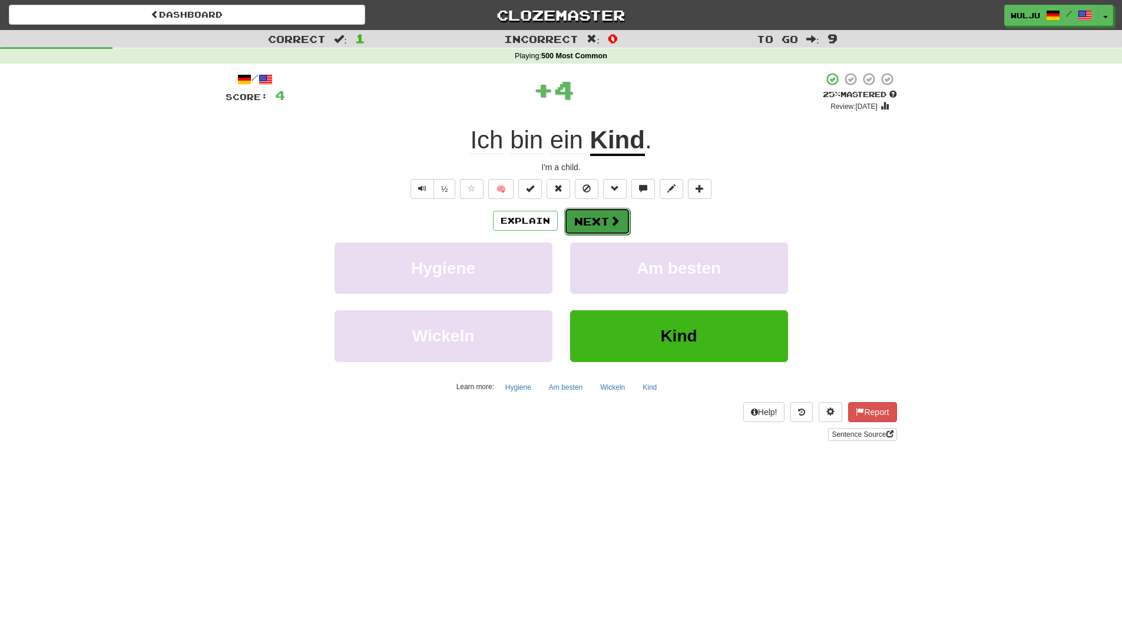
click at [605, 217] on button "Next" at bounding box center [597, 221] width 66 height 27
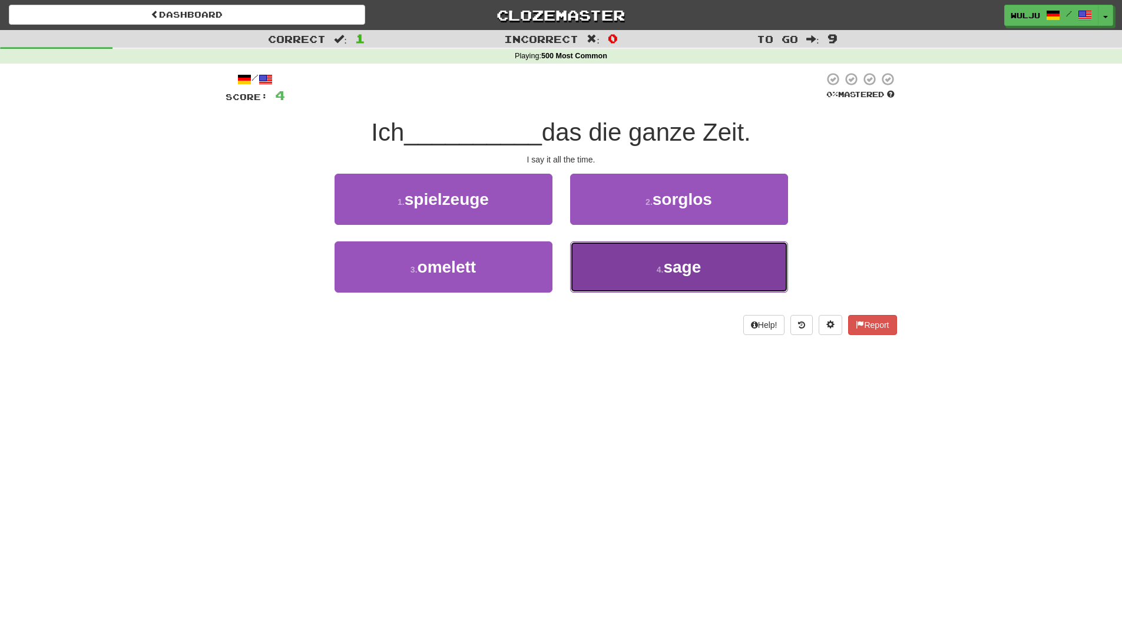
click at [607, 270] on button "4 . sage" at bounding box center [679, 267] width 218 height 51
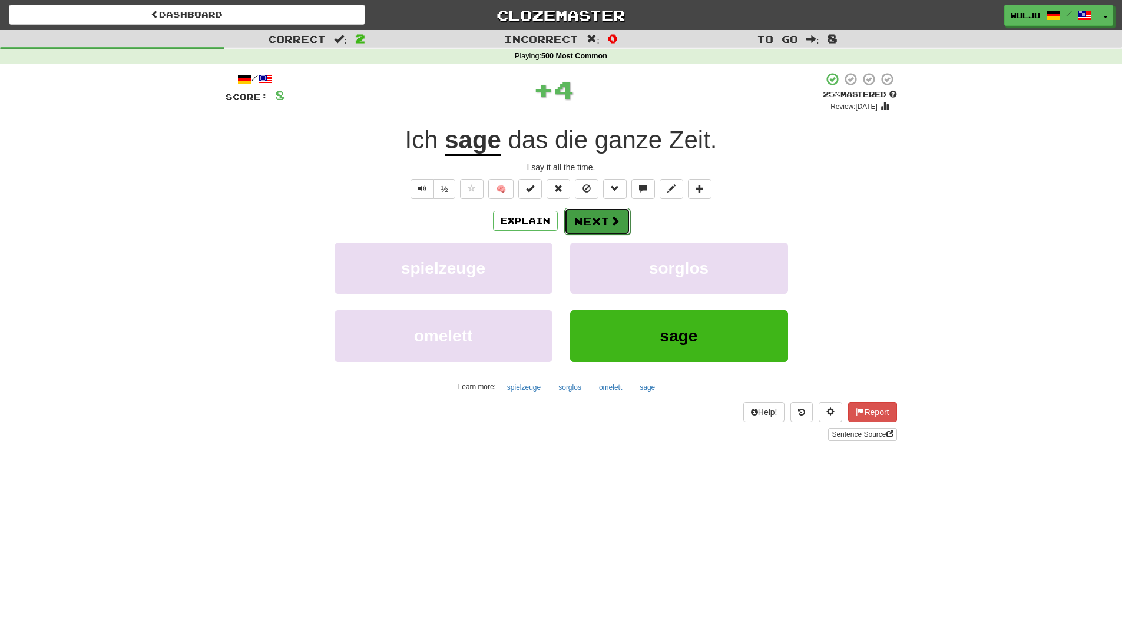
click at [578, 212] on button "Next" at bounding box center [597, 221] width 66 height 27
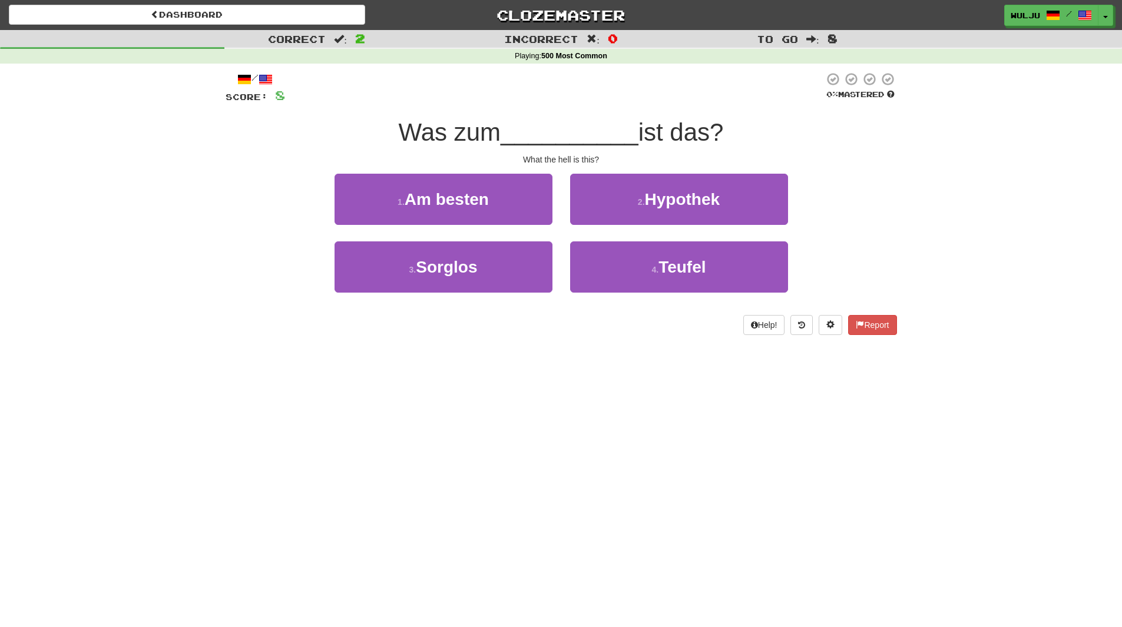
click at [558, 236] on div "1 . Am besten" at bounding box center [444, 208] width 236 height 68
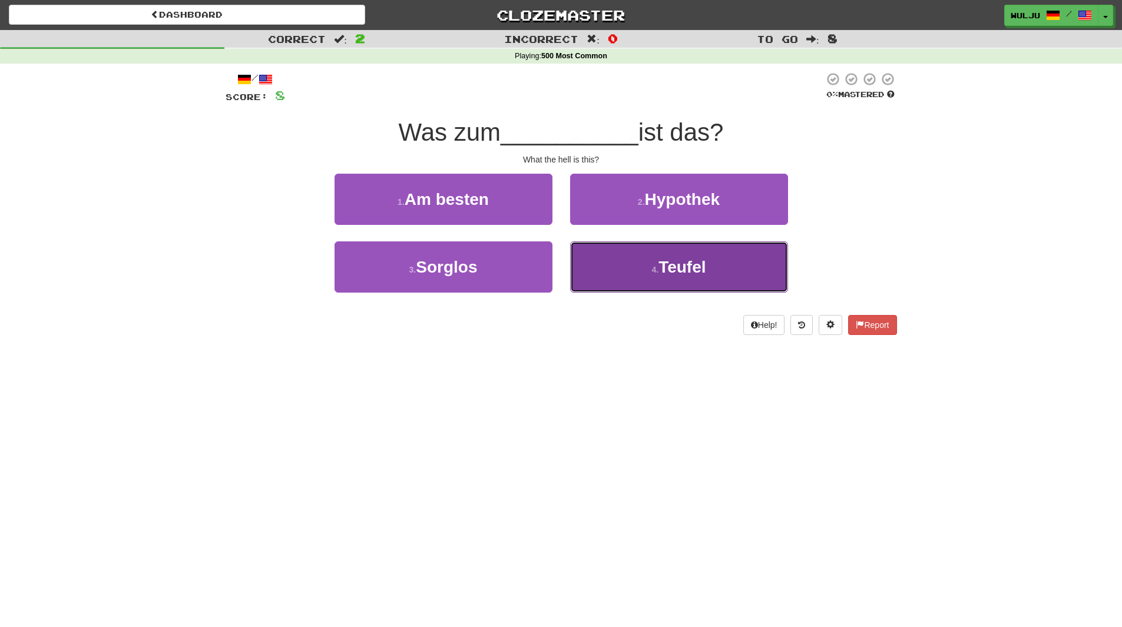
drag, startPoint x: 593, startPoint y: 260, endPoint x: 702, endPoint y: 264, distance: 109.0
click at [702, 264] on span "Teufel" at bounding box center [682, 267] width 47 height 18
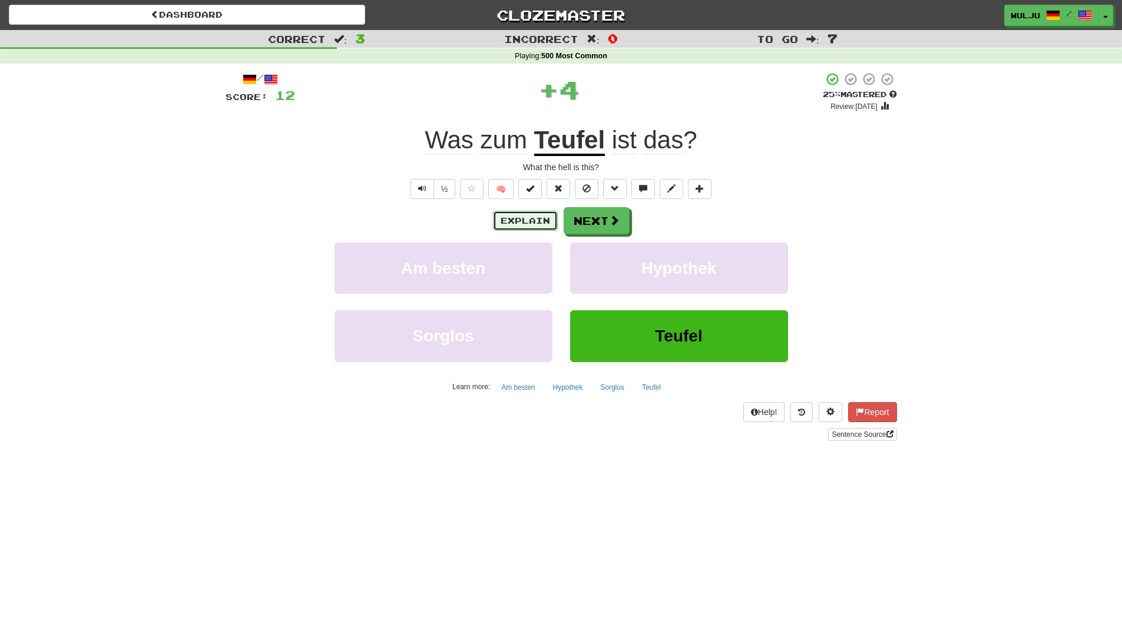
click at [548, 221] on button "Explain" at bounding box center [525, 221] width 65 height 20
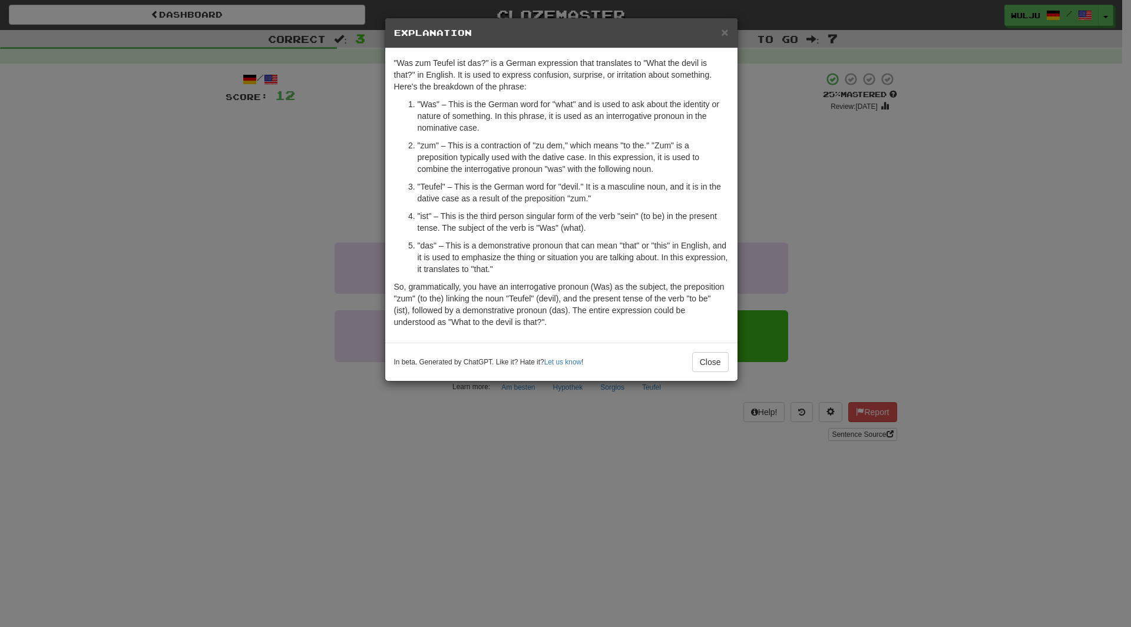
drag, startPoint x: 773, startPoint y: 216, endPoint x: 873, endPoint y: 147, distance: 121.4
click at [873, 147] on div "× Explanation "Was zum Teufel ist das?" is a German expression that translates …" at bounding box center [565, 313] width 1131 height 627
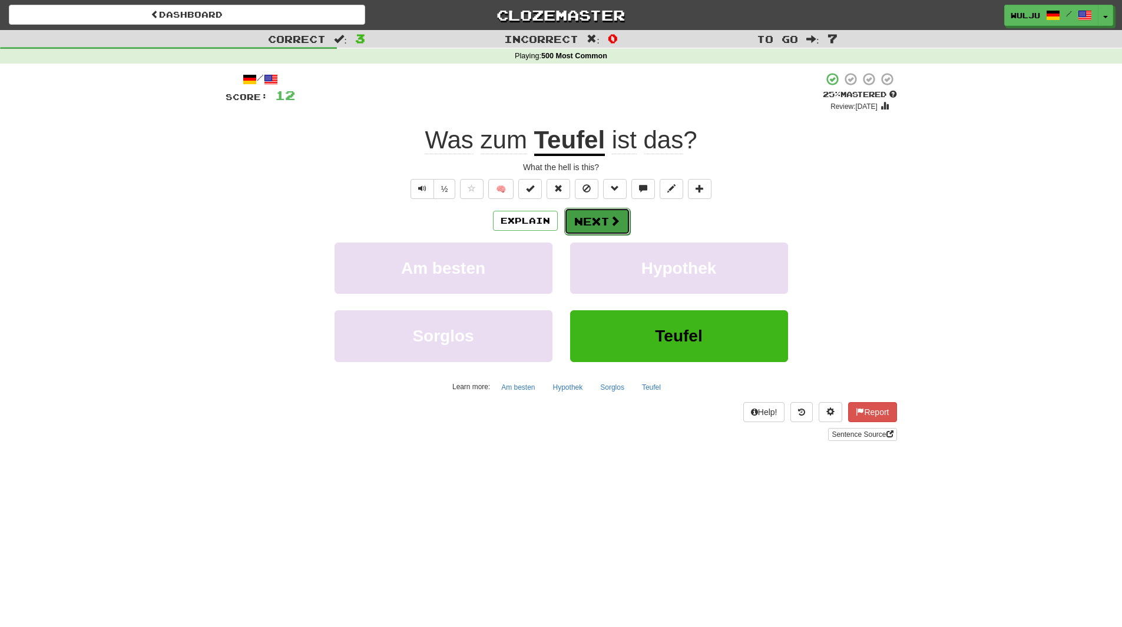
click at [617, 219] on span at bounding box center [615, 221] width 11 height 11
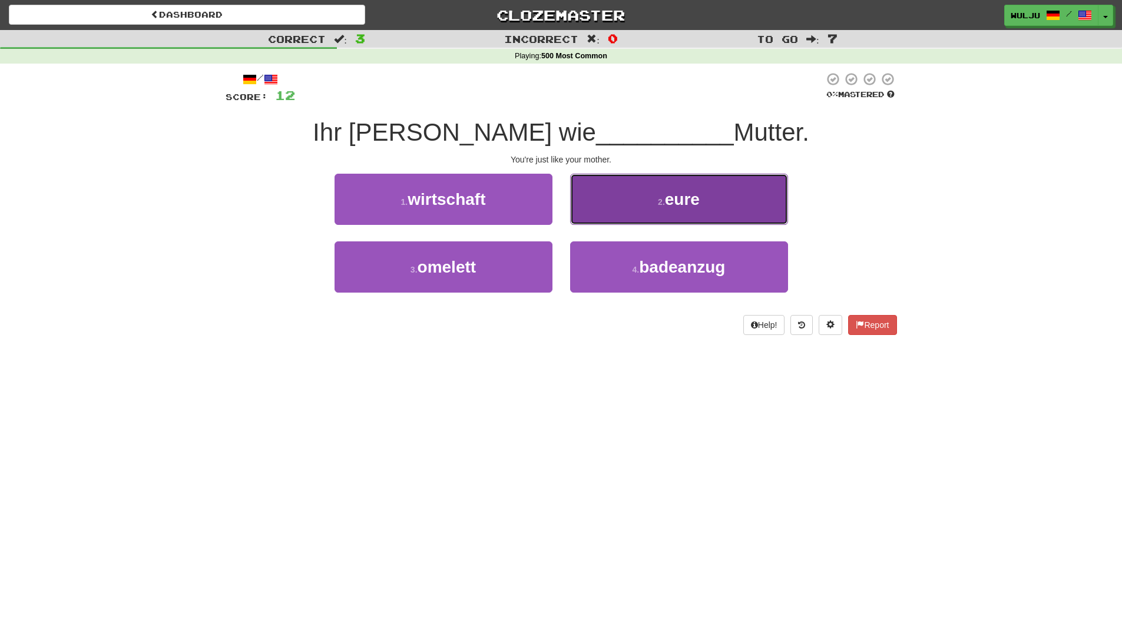
click at [617, 220] on button "2 . eure" at bounding box center [679, 199] width 218 height 51
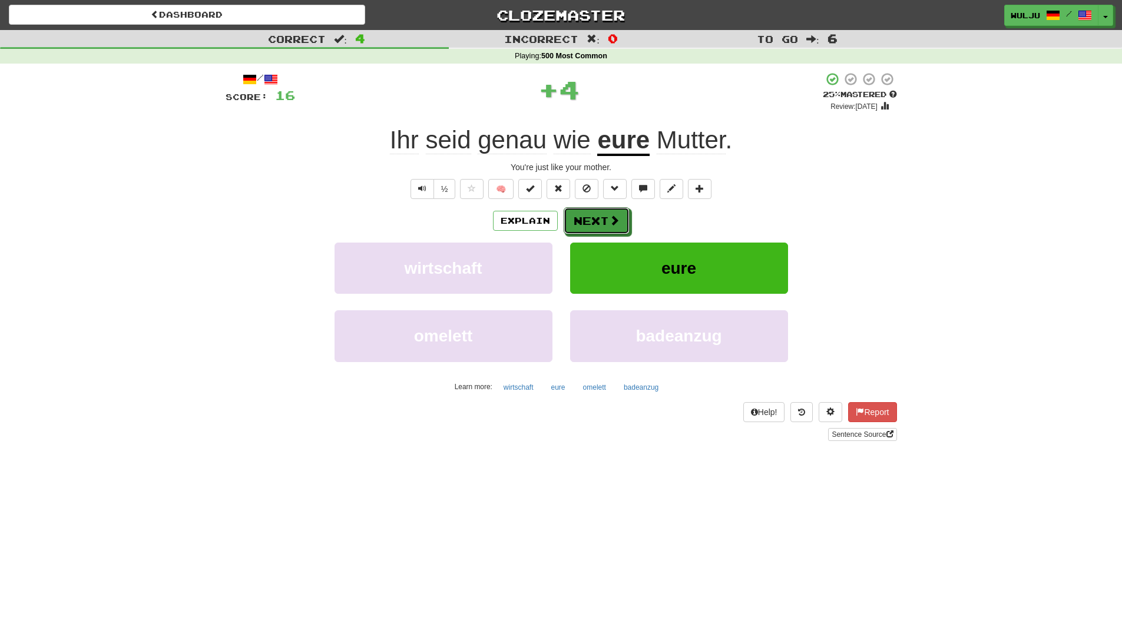
click at [617, 220] on span at bounding box center [614, 220] width 11 height 11
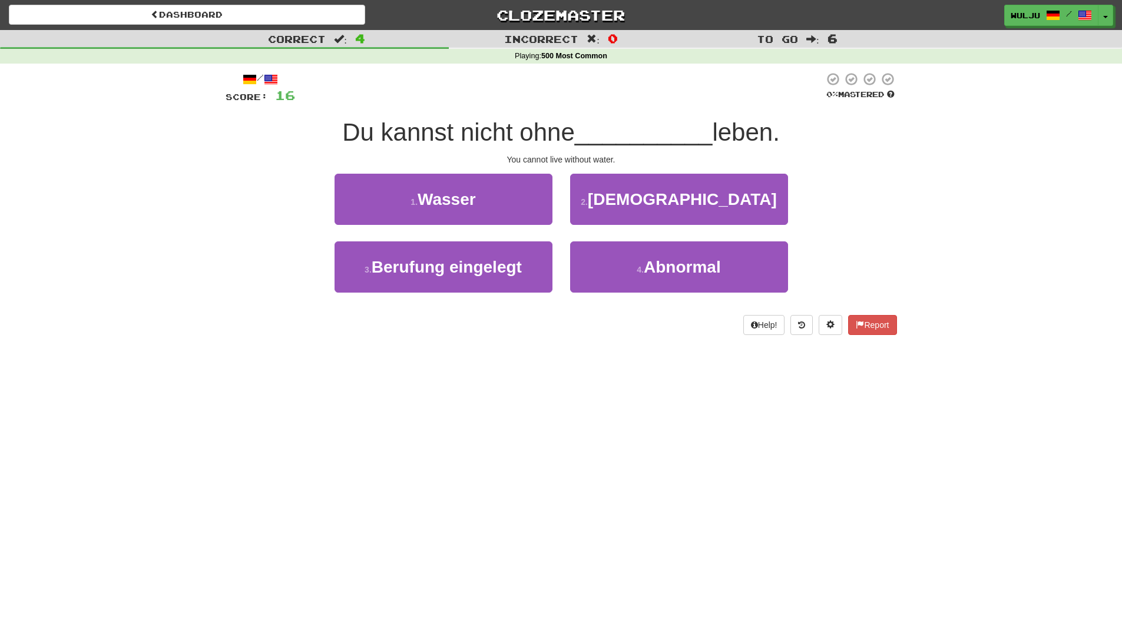
click at [556, 229] on div "1 . [PERSON_NAME]" at bounding box center [444, 208] width 236 height 68
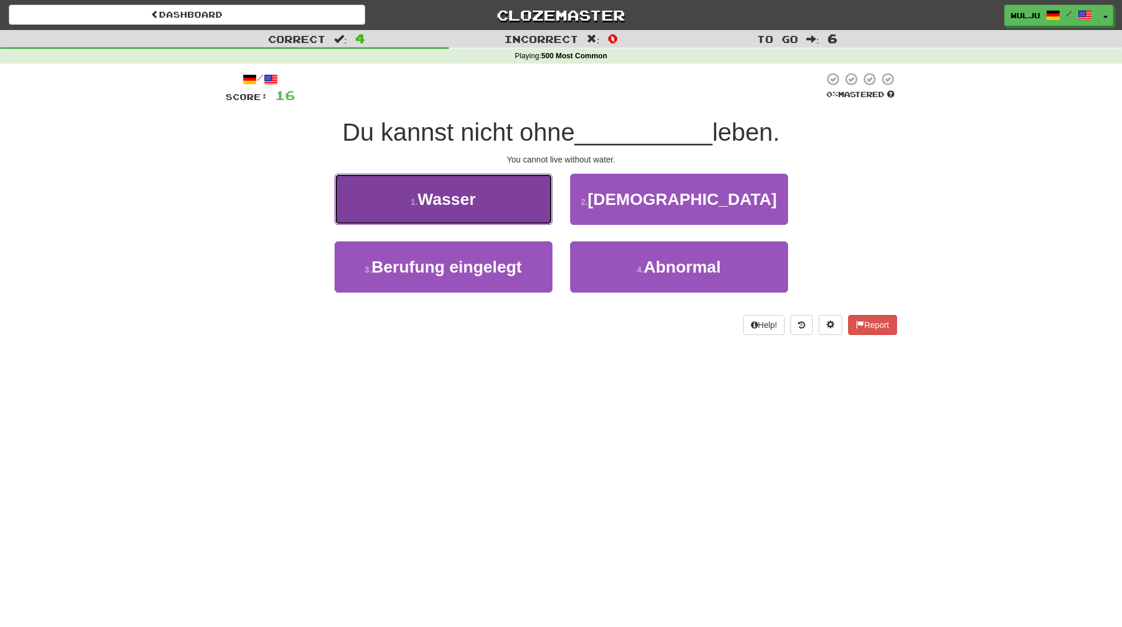
click at [539, 183] on button "1 . [PERSON_NAME]" at bounding box center [444, 199] width 218 height 51
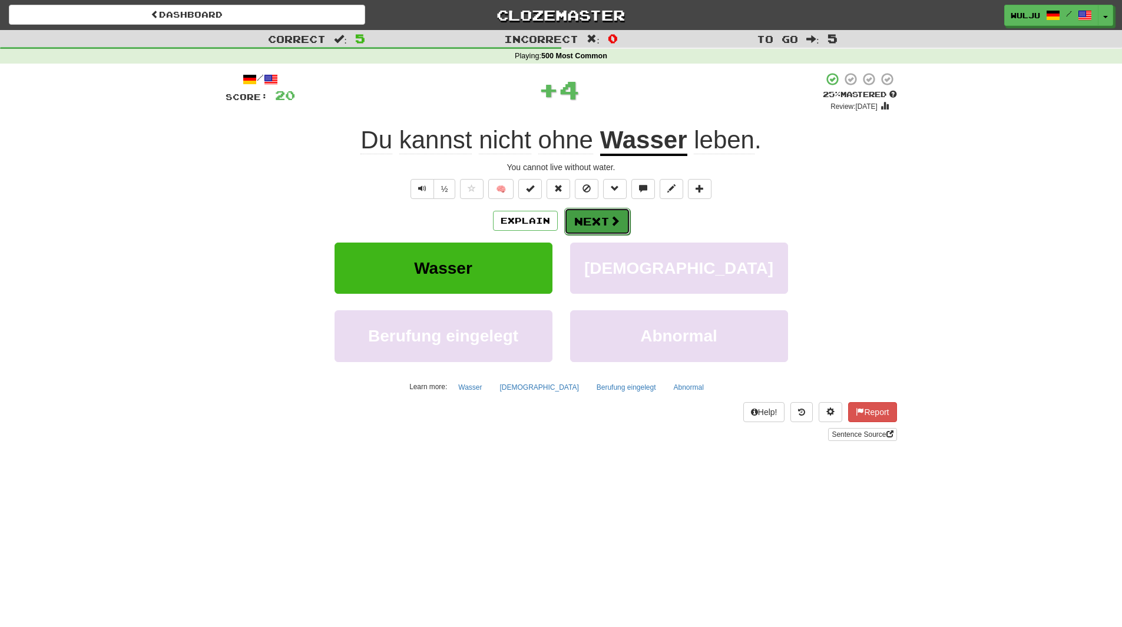
click at [607, 218] on button "Next" at bounding box center [597, 221] width 66 height 27
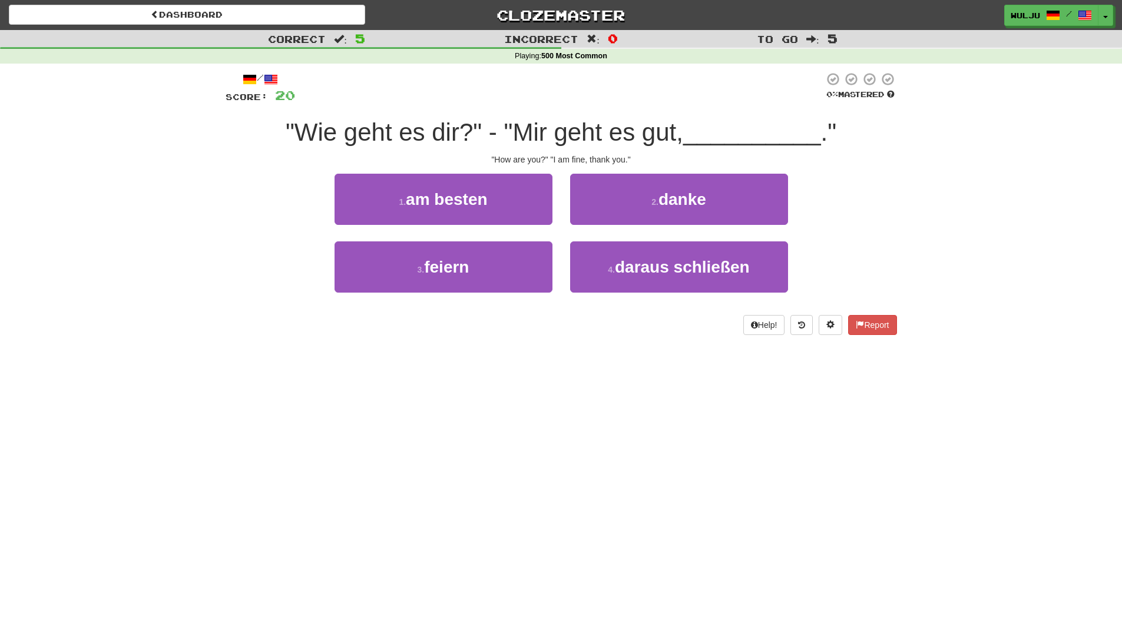
click at [541, 236] on div "1 . am besten" at bounding box center [444, 208] width 236 height 68
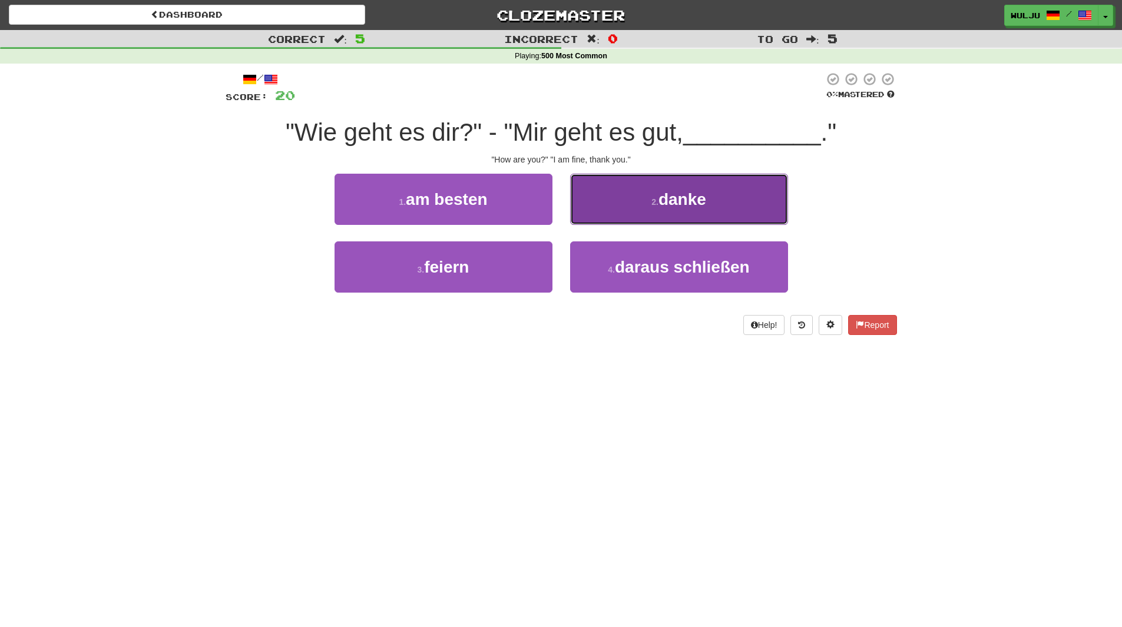
click at [618, 204] on button "2 . danke" at bounding box center [679, 199] width 218 height 51
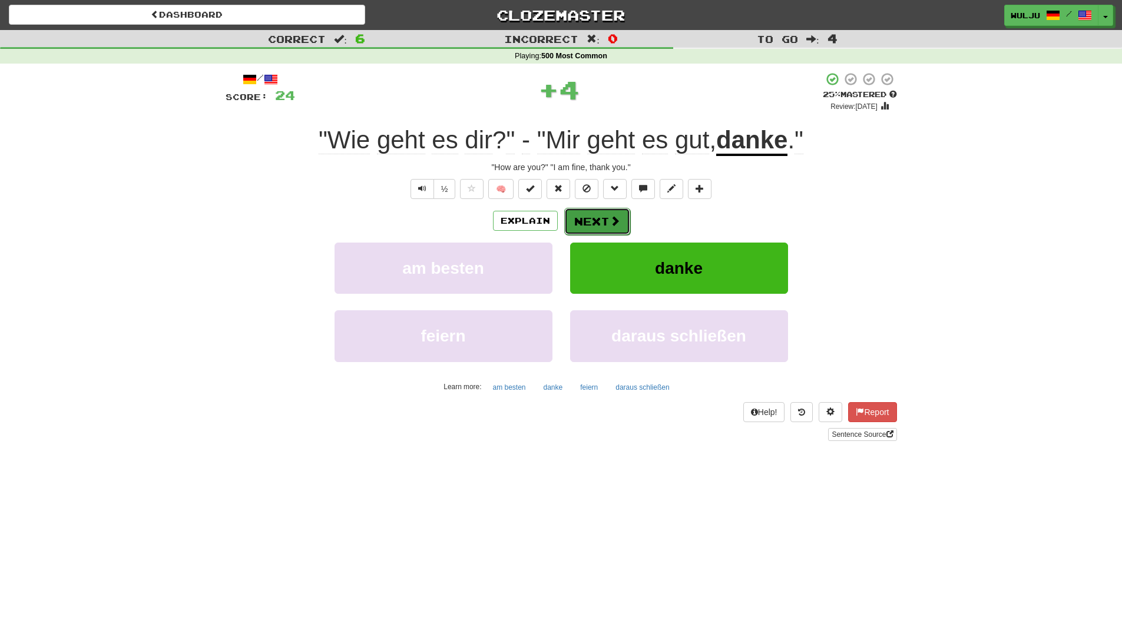
click at [606, 216] on button "Next" at bounding box center [597, 221] width 66 height 27
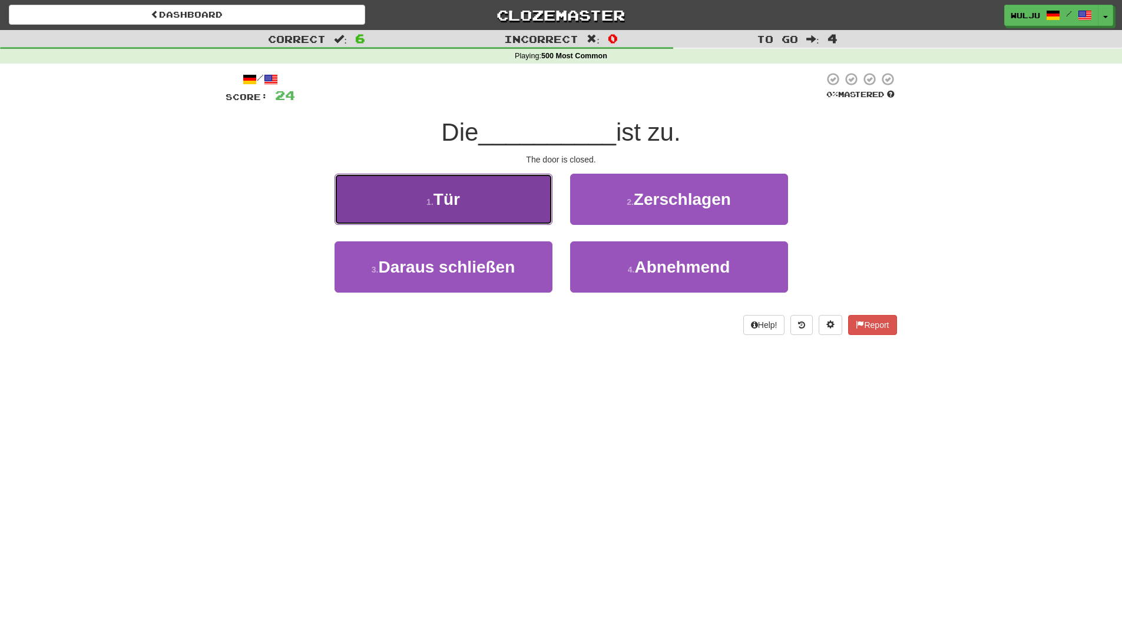
click at [505, 214] on button "1 . Tür" at bounding box center [444, 199] width 218 height 51
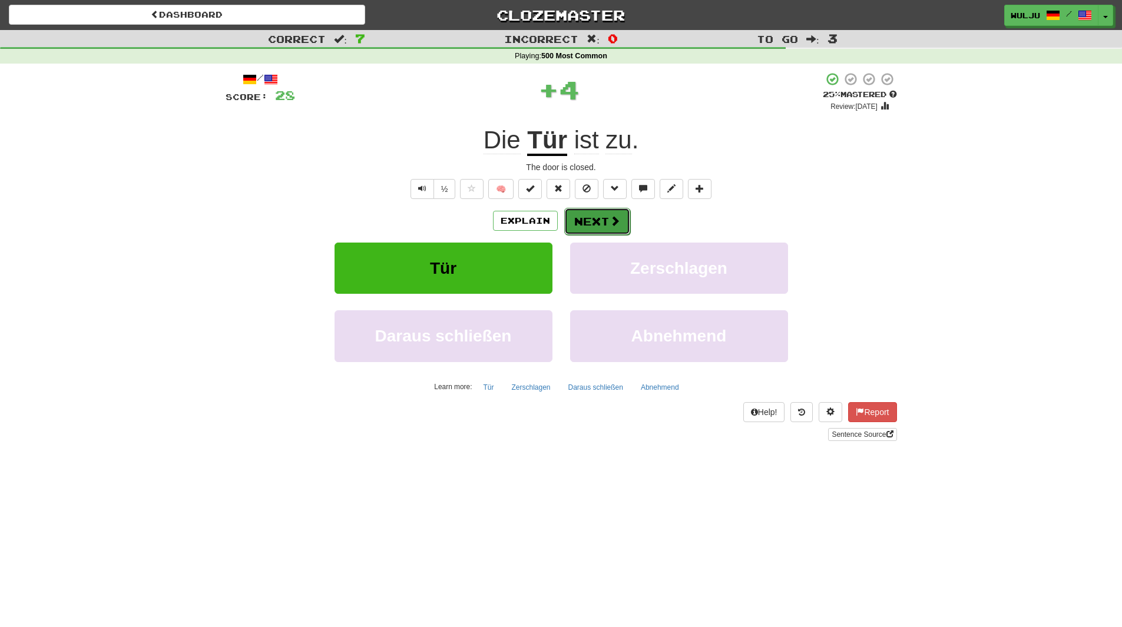
click at [582, 219] on button "Next" at bounding box center [597, 221] width 66 height 27
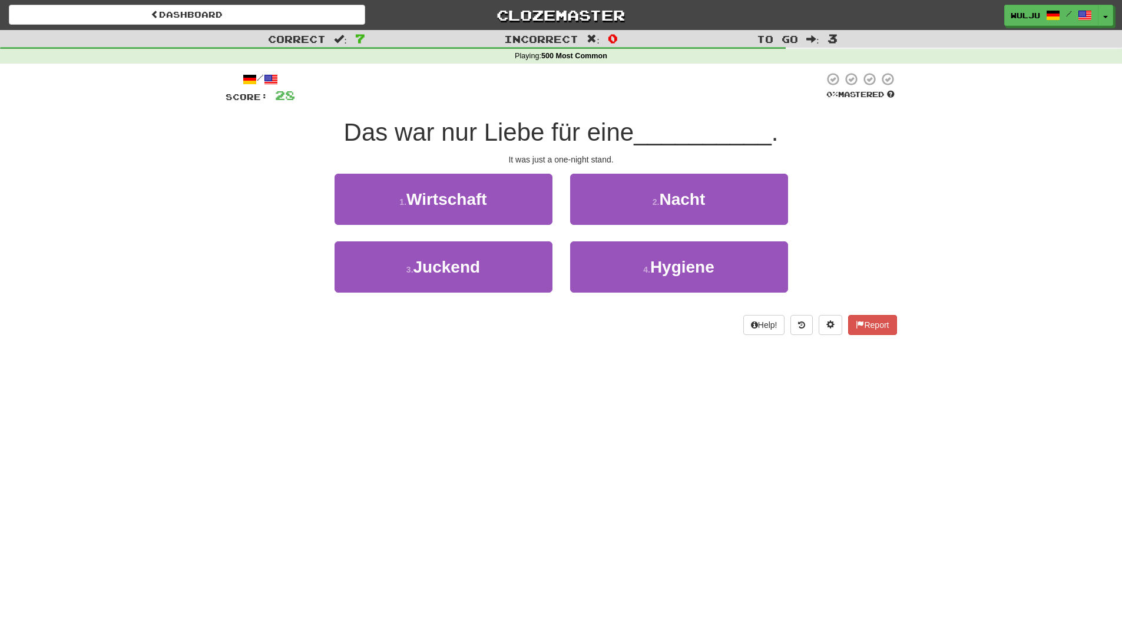
click at [558, 236] on div "1 . Wirtschaft" at bounding box center [444, 208] width 236 height 68
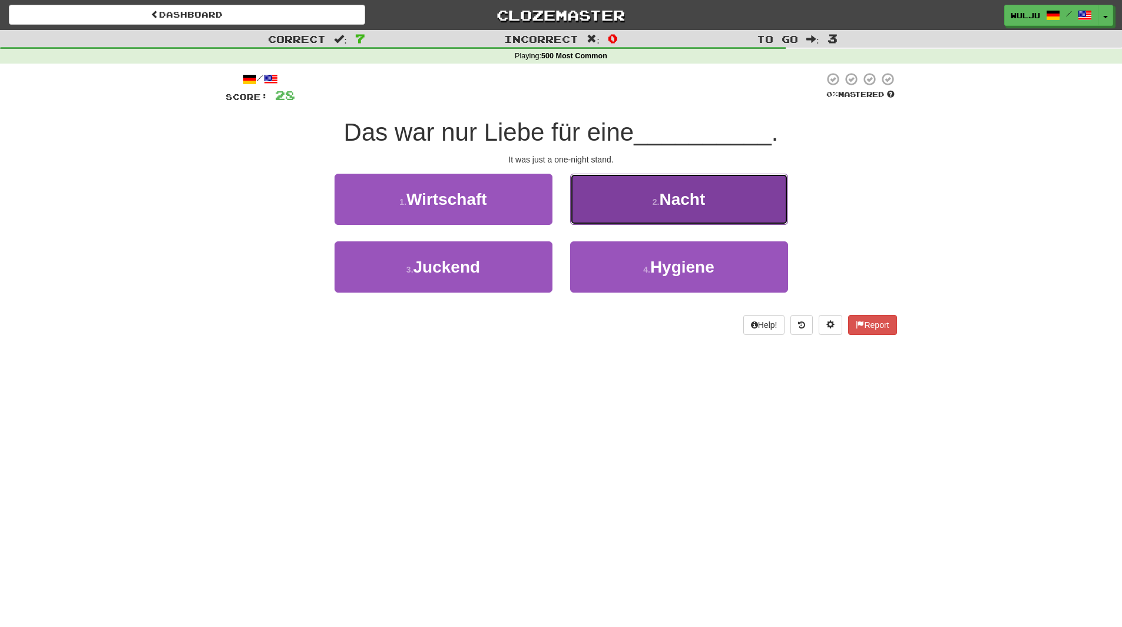
click at [595, 216] on button "2 . Nacht" at bounding box center [679, 199] width 218 height 51
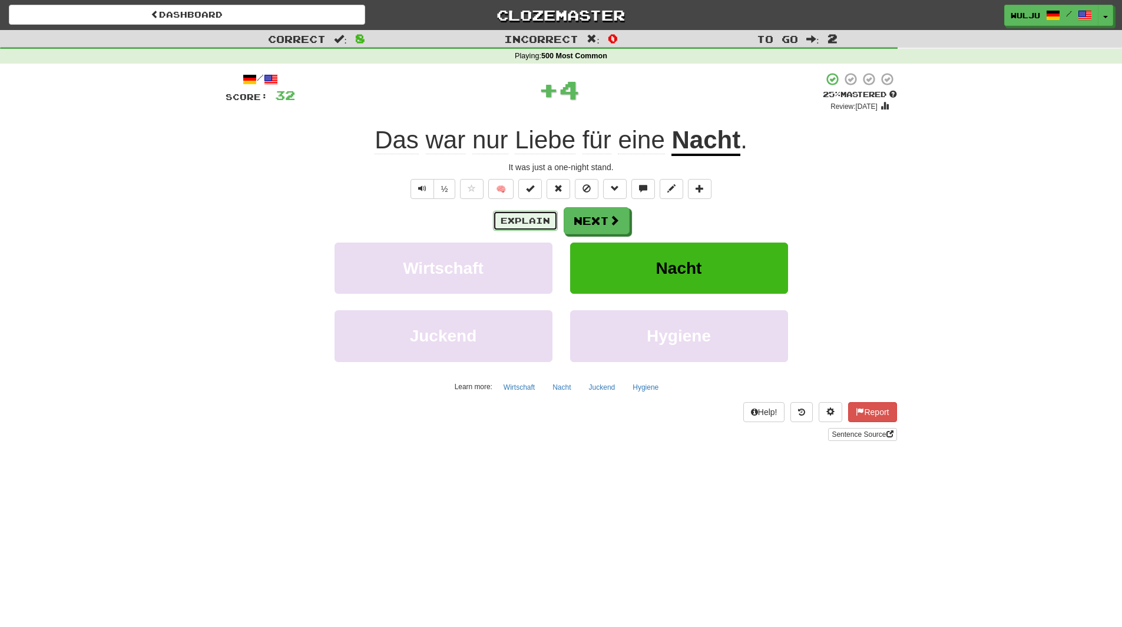
click at [520, 220] on button "Explain" at bounding box center [525, 221] width 65 height 20
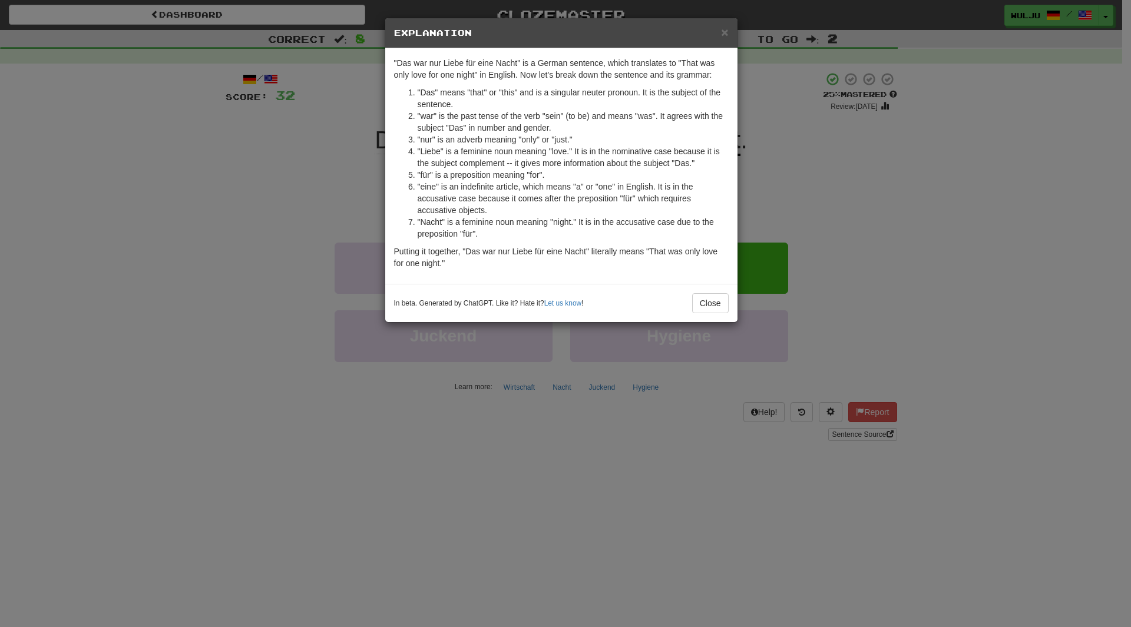
drag, startPoint x: 978, startPoint y: 303, endPoint x: 921, endPoint y: 236, distance: 89.0
click at [921, 236] on div "× Explanation "Das war nur Liebe für eine Nacht" is a German sentence, which tr…" at bounding box center [565, 313] width 1131 height 627
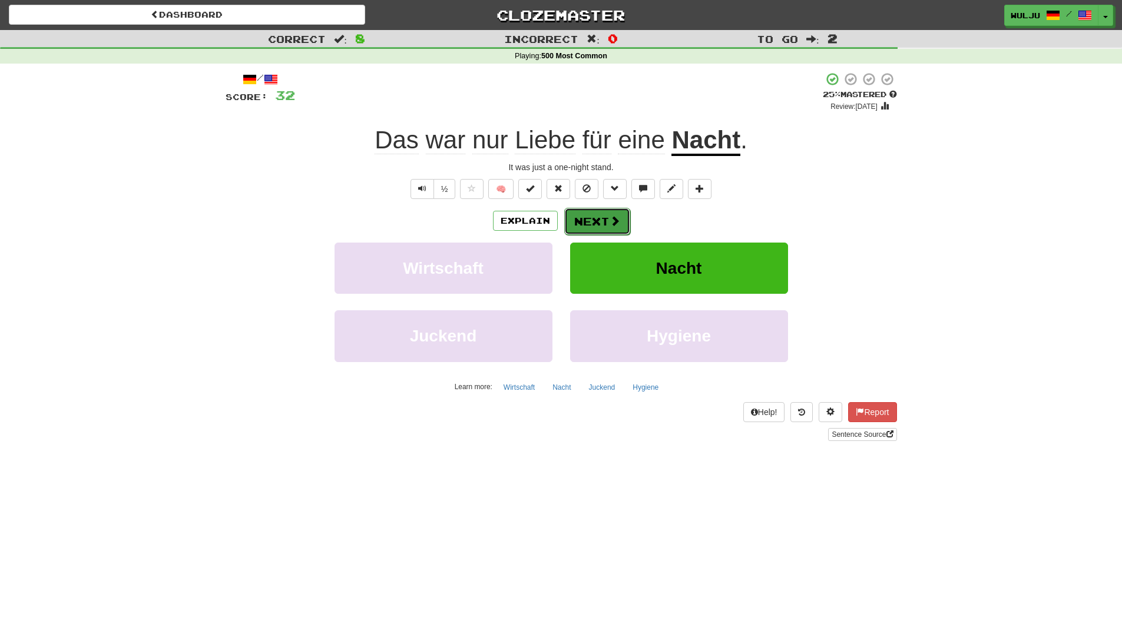
click at [585, 214] on button "Next" at bounding box center [597, 221] width 66 height 27
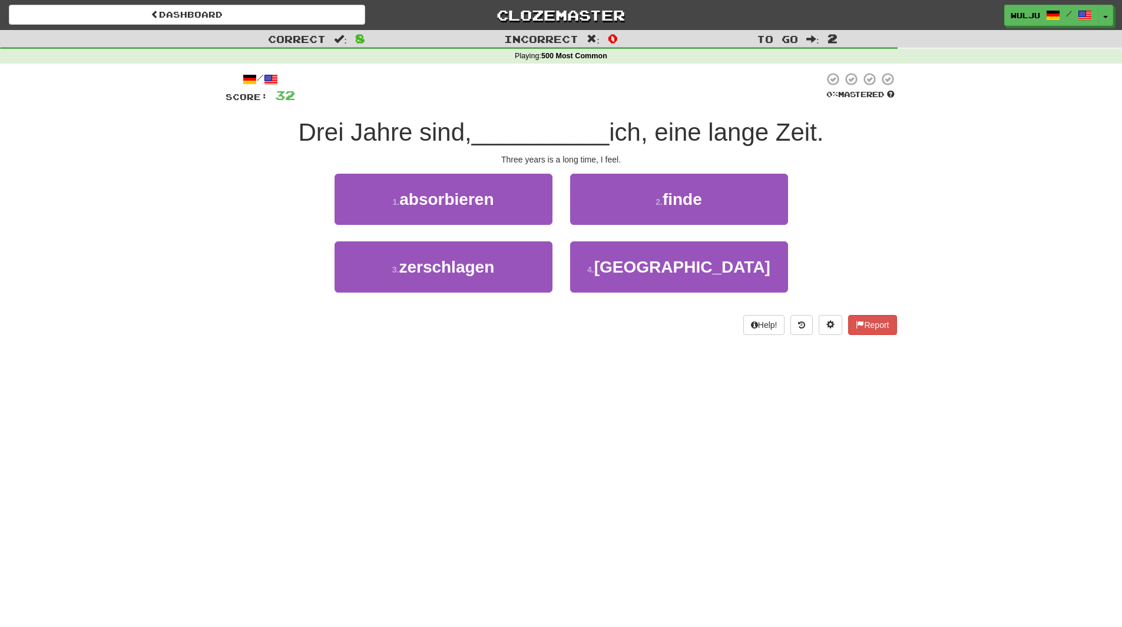
click at [557, 239] on div "1 . absorbieren" at bounding box center [444, 208] width 236 height 68
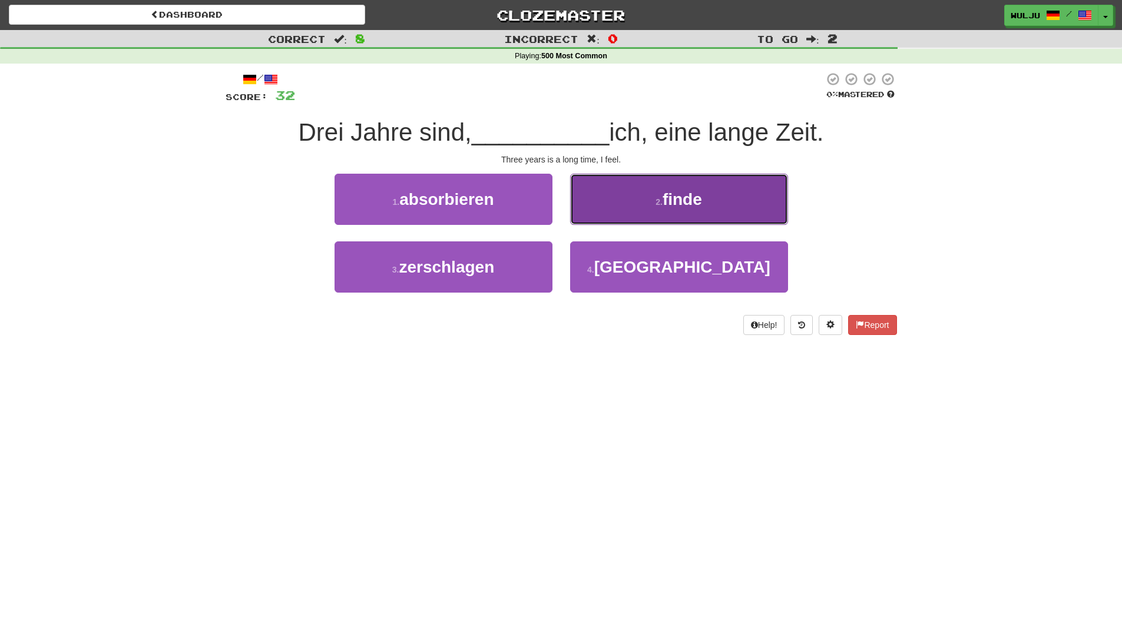
click at [594, 212] on button "2 . finde" at bounding box center [679, 199] width 218 height 51
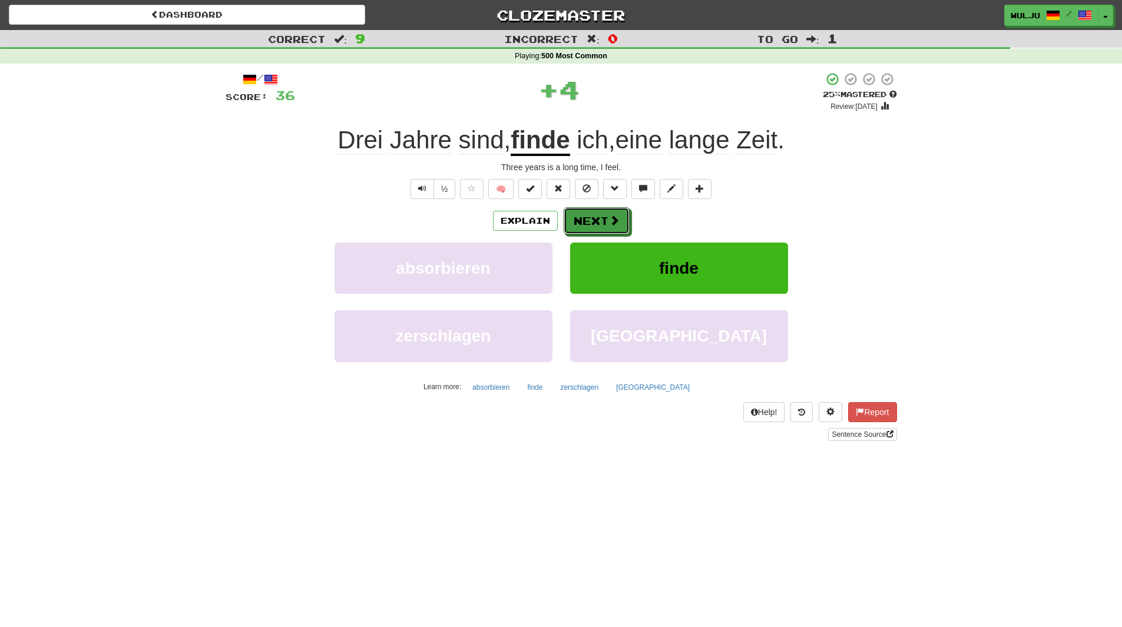
click at [594, 212] on button "Next" at bounding box center [597, 220] width 66 height 27
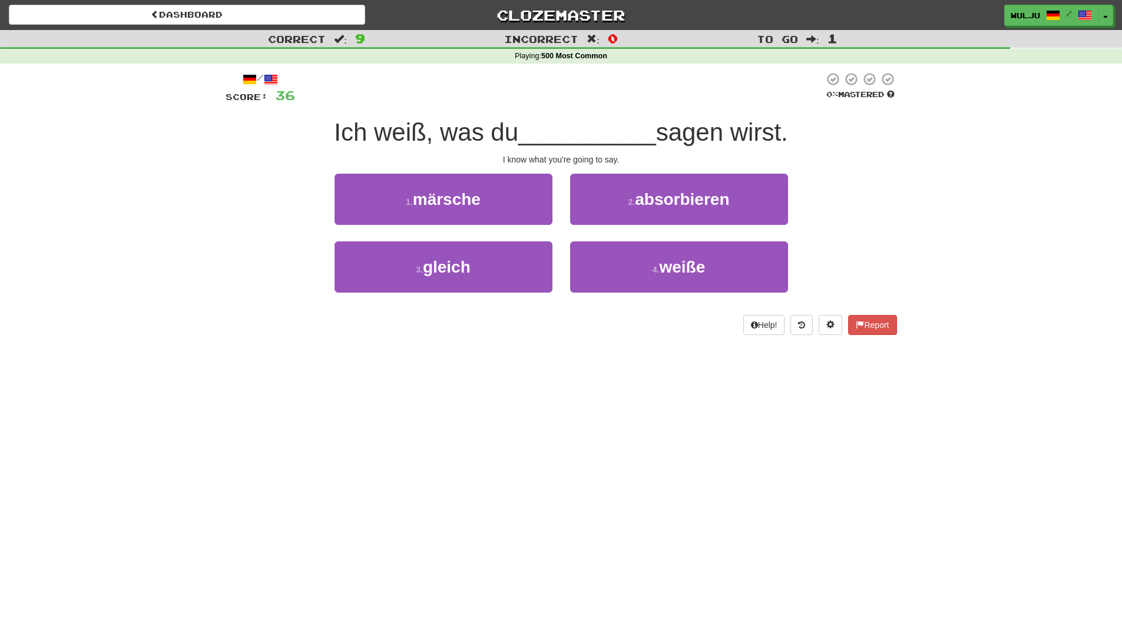
click at [202, 309] on div "Correct : 9 Incorrect : 0 To go : 1 Playing : 500 Most Common / Score: 36 0 % M…" at bounding box center [561, 191] width 1122 height 322
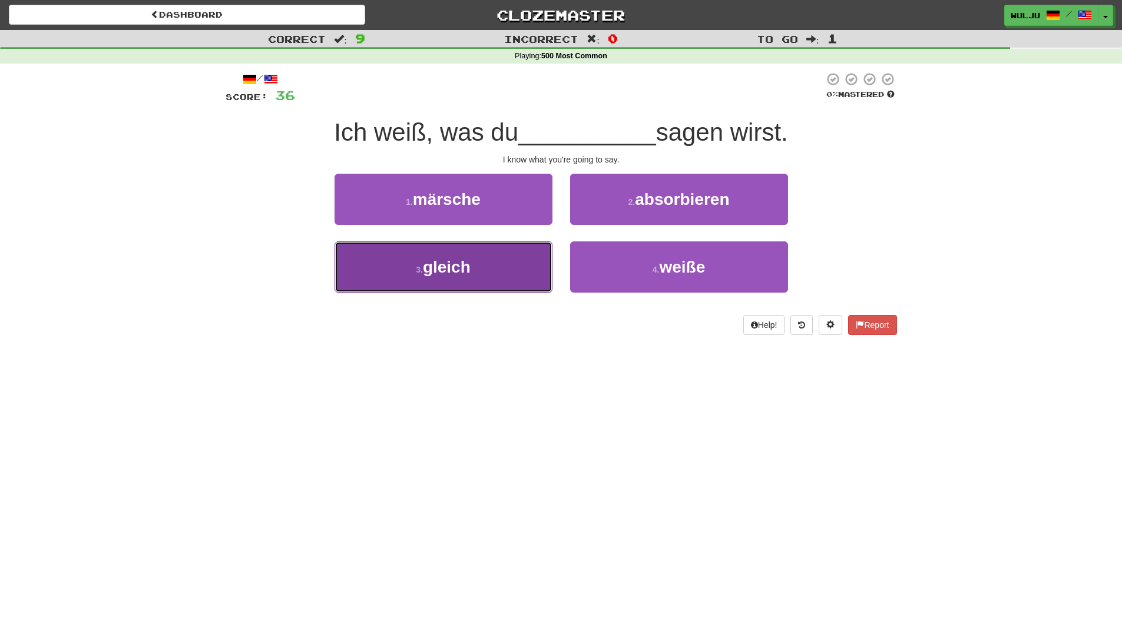
click at [502, 273] on button "3 . gleich" at bounding box center [444, 267] width 218 height 51
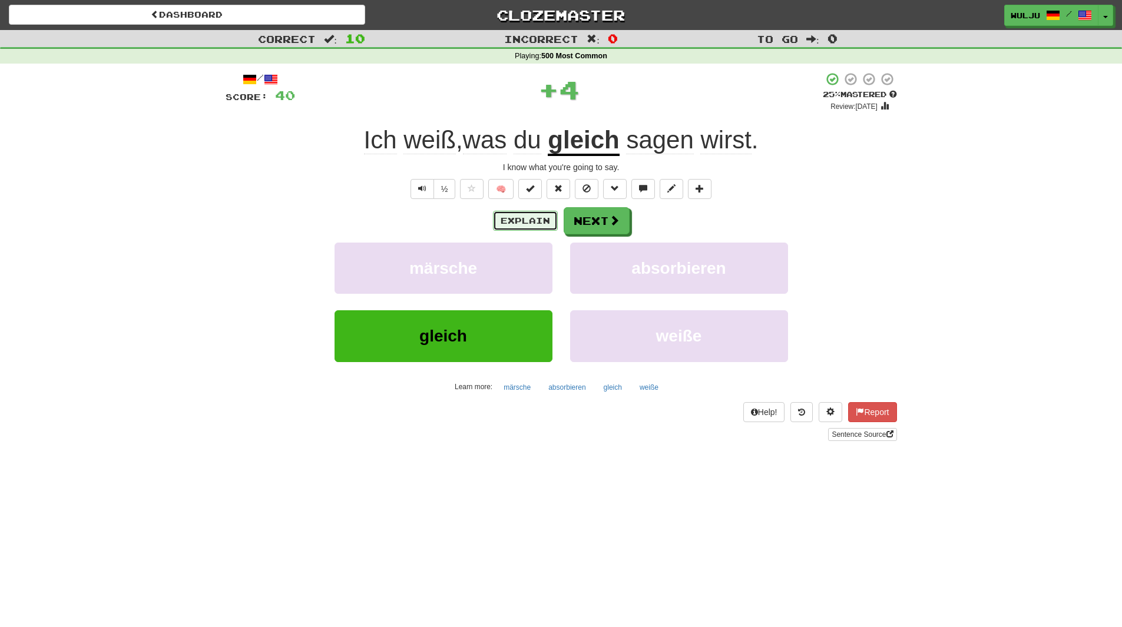
click at [526, 223] on button "Explain" at bounding box center [525, 221] width 65 height 20
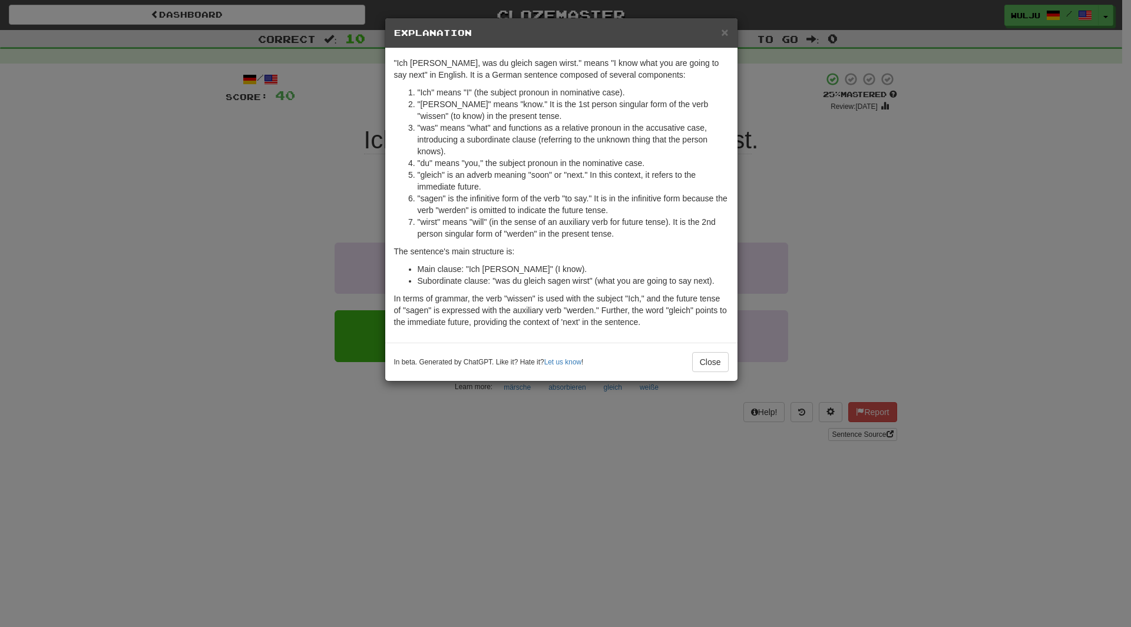
click at [758, 188] on div "× Explanation "Ich [PERSON_NAME], was du gleich sagen wirst." means "I know wha…" at bounding box center [565, 313] width 1131 height 627
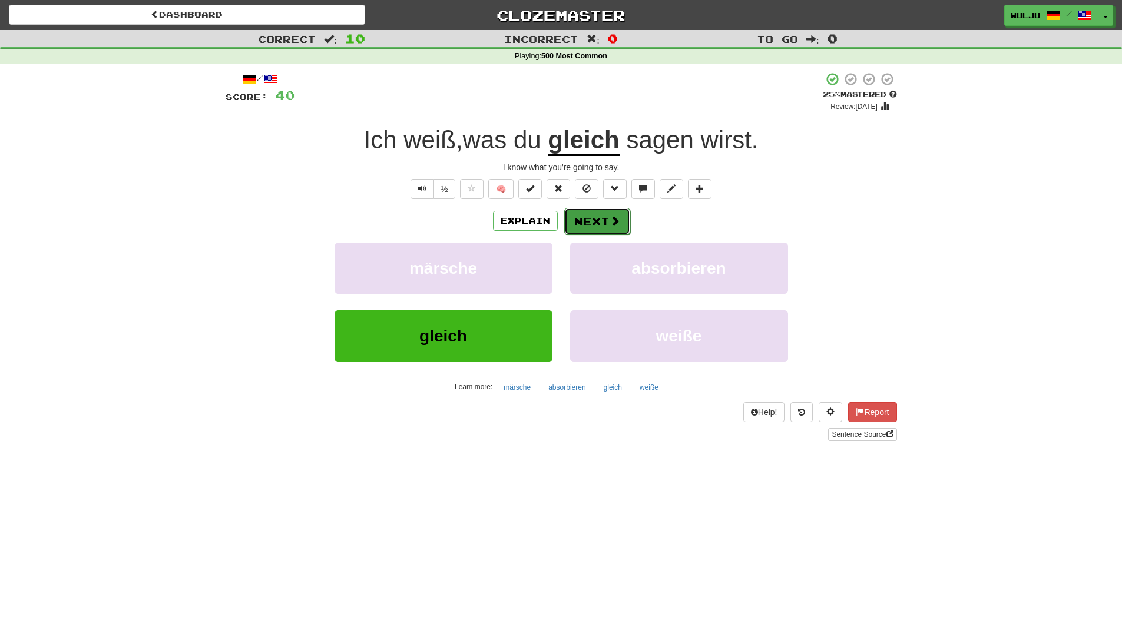
click at [611, 216] on span at bounding box center [615, 221] width 11 height 11
